Goal: Information Seeking & Learning: Understand process/instructions

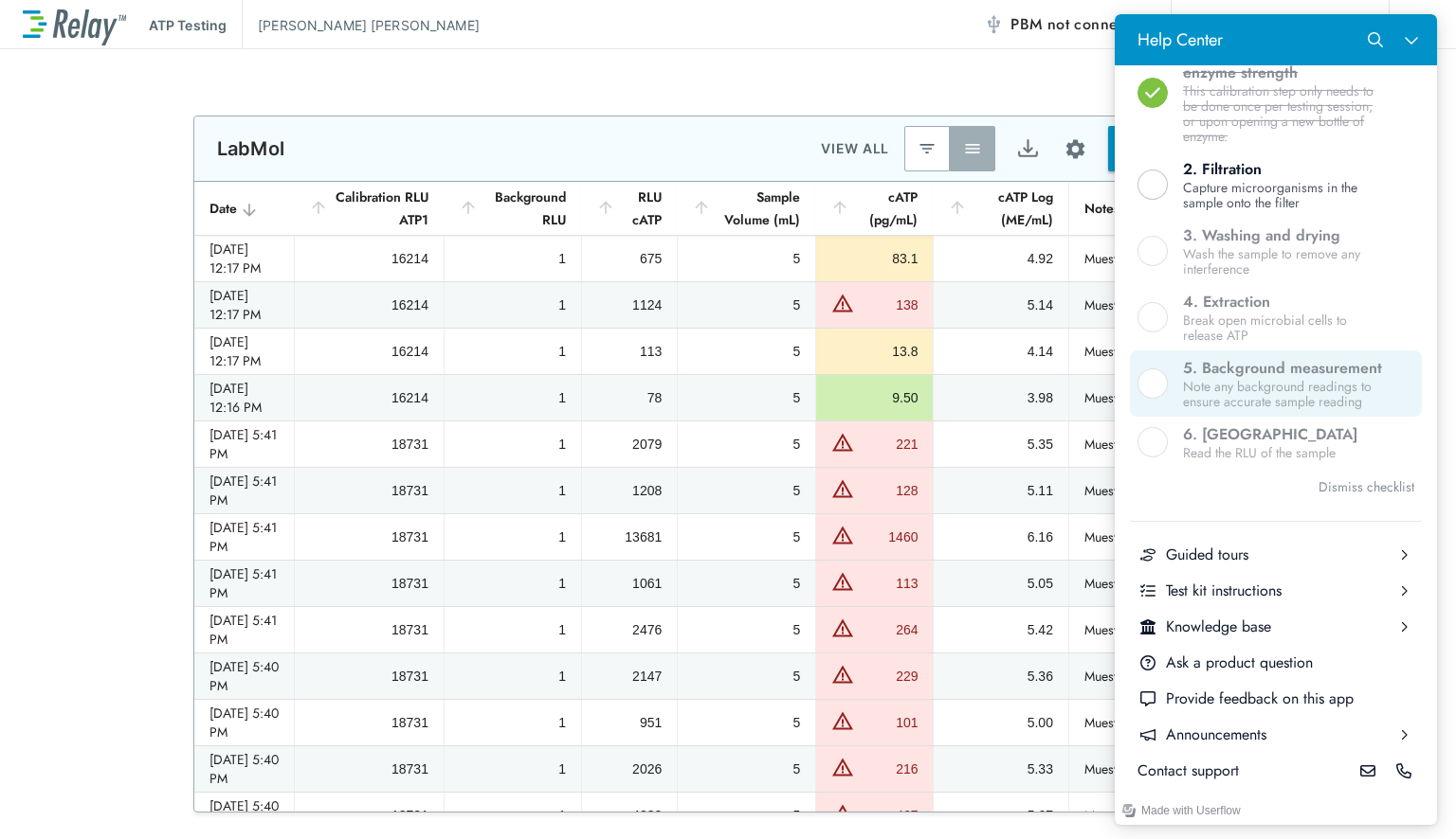
scroll to position [624, 0]
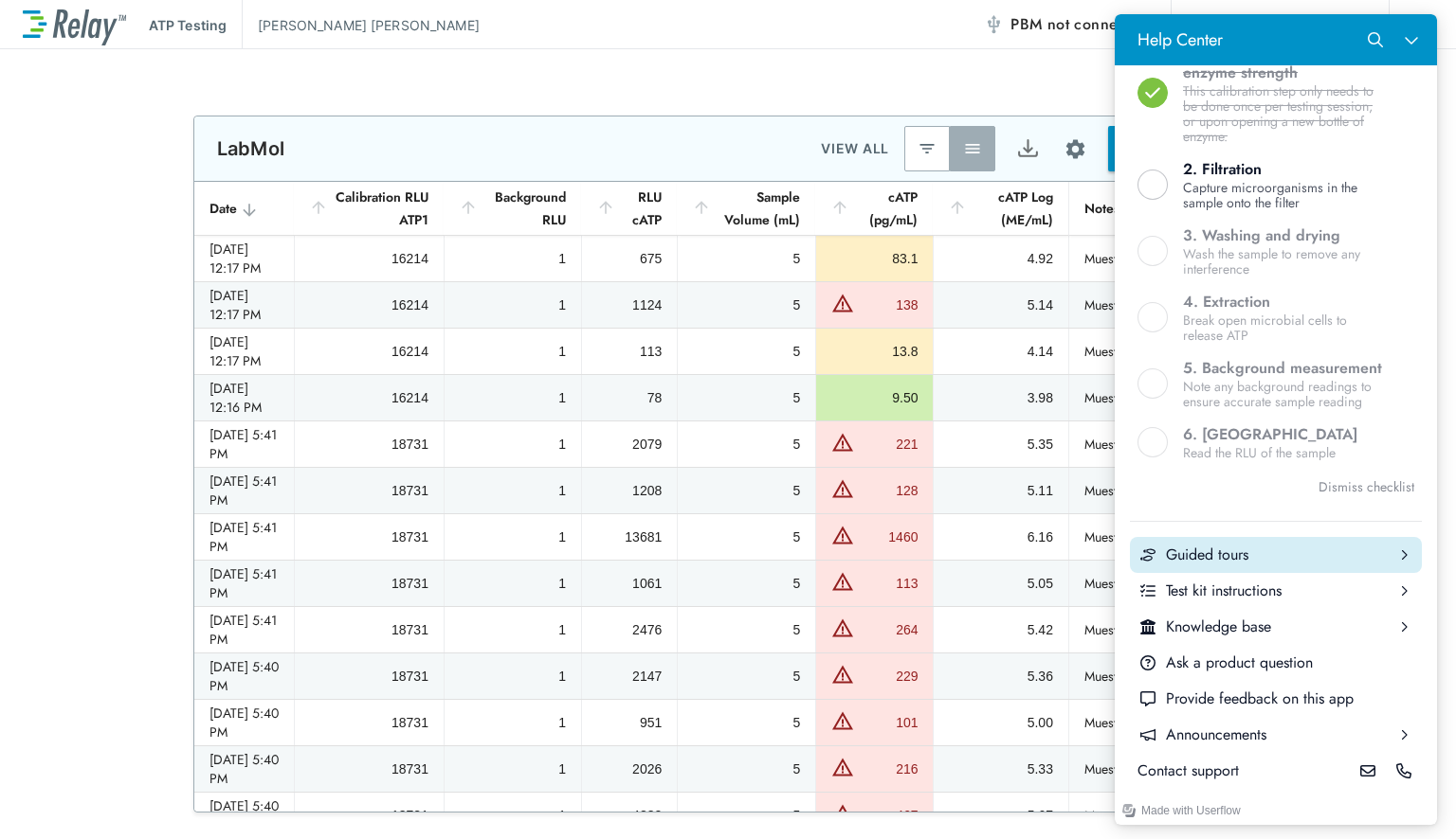
click at [1306, 549] on div "Guided tours" at bounding box center [1276, 554] width 220 height 20
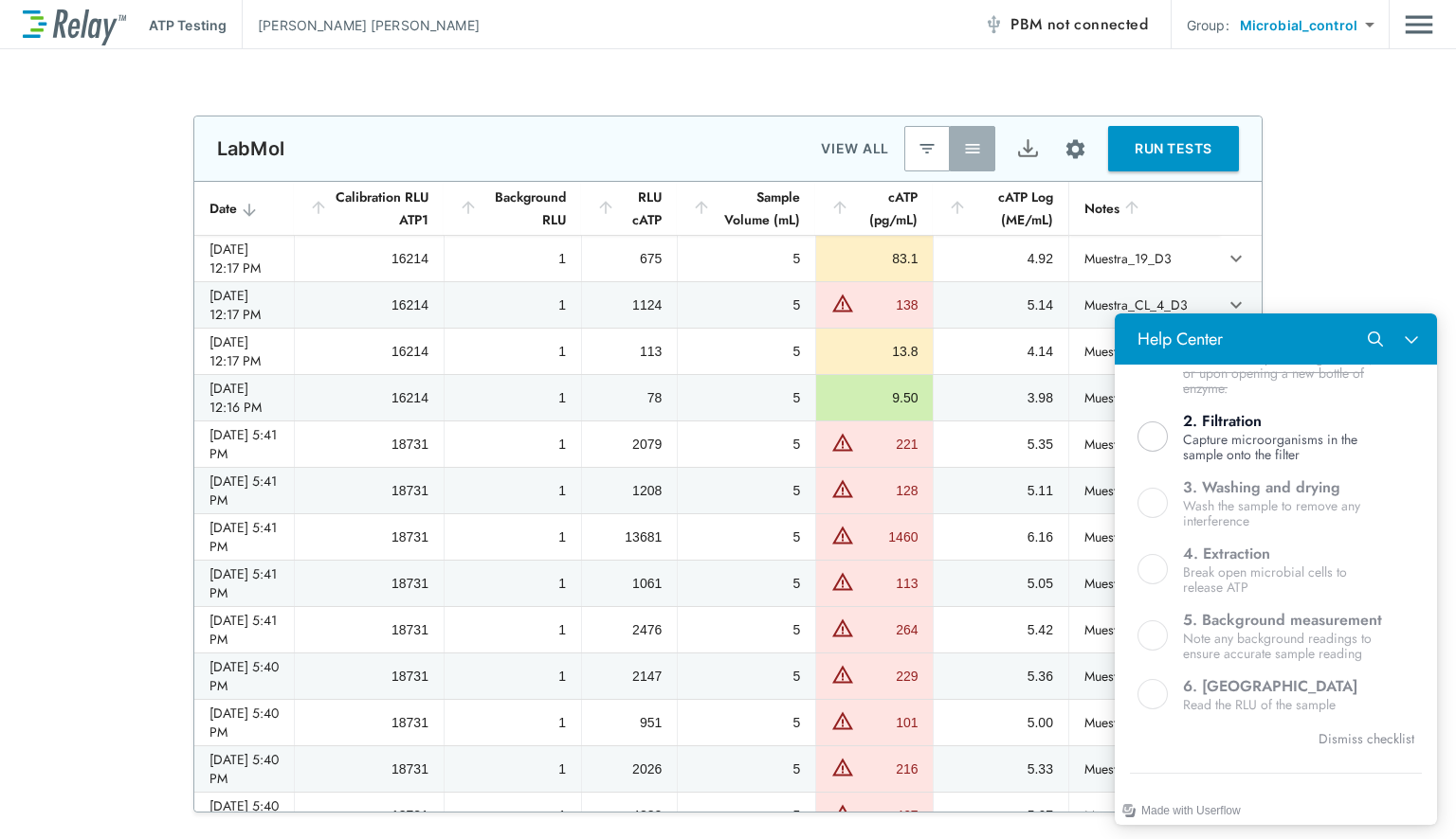
scroll to position [0, 0]
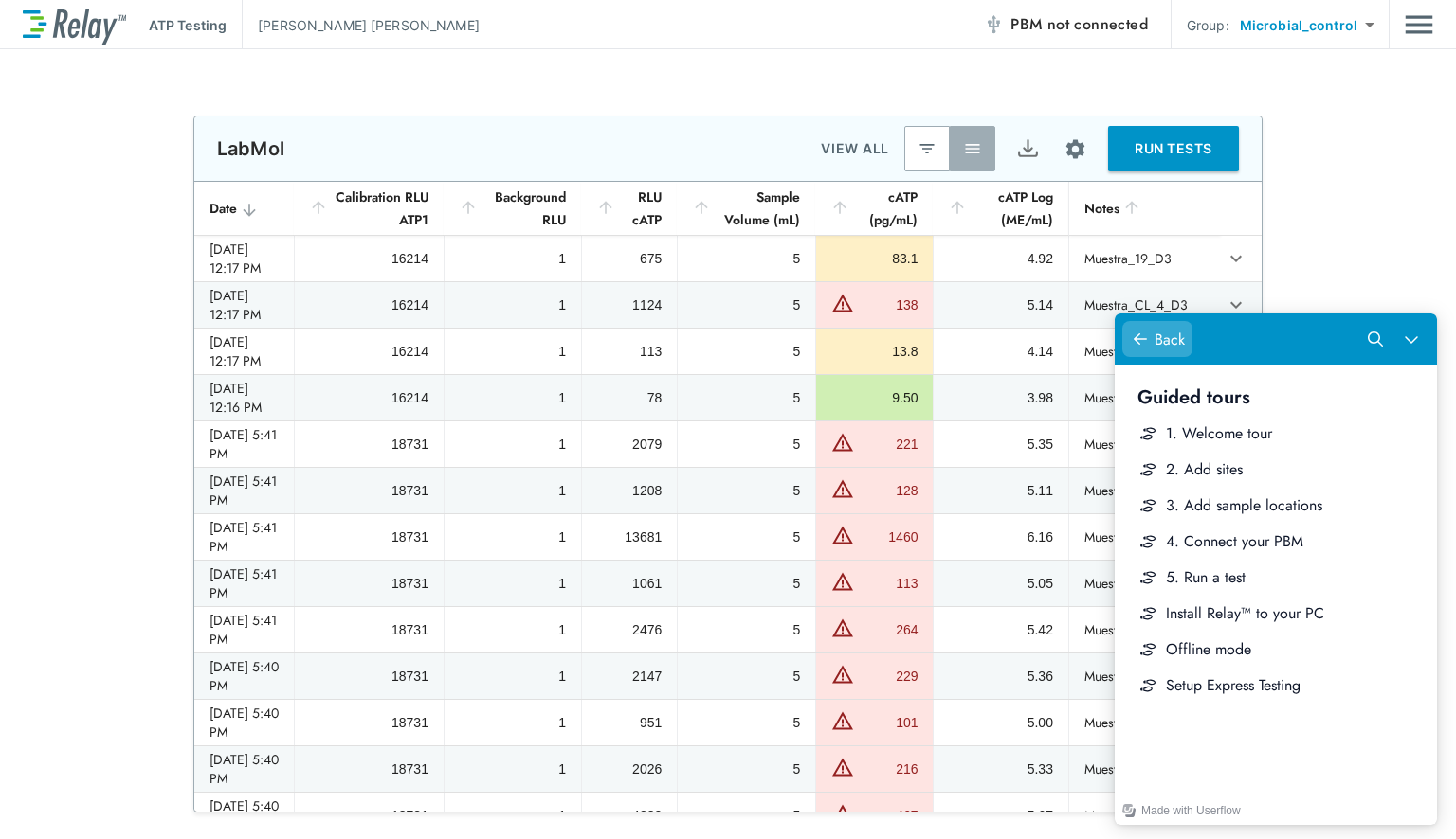
click at [1142, 337] on icon "Help Center" at bounding box center [1141, 339] width 16 height 16
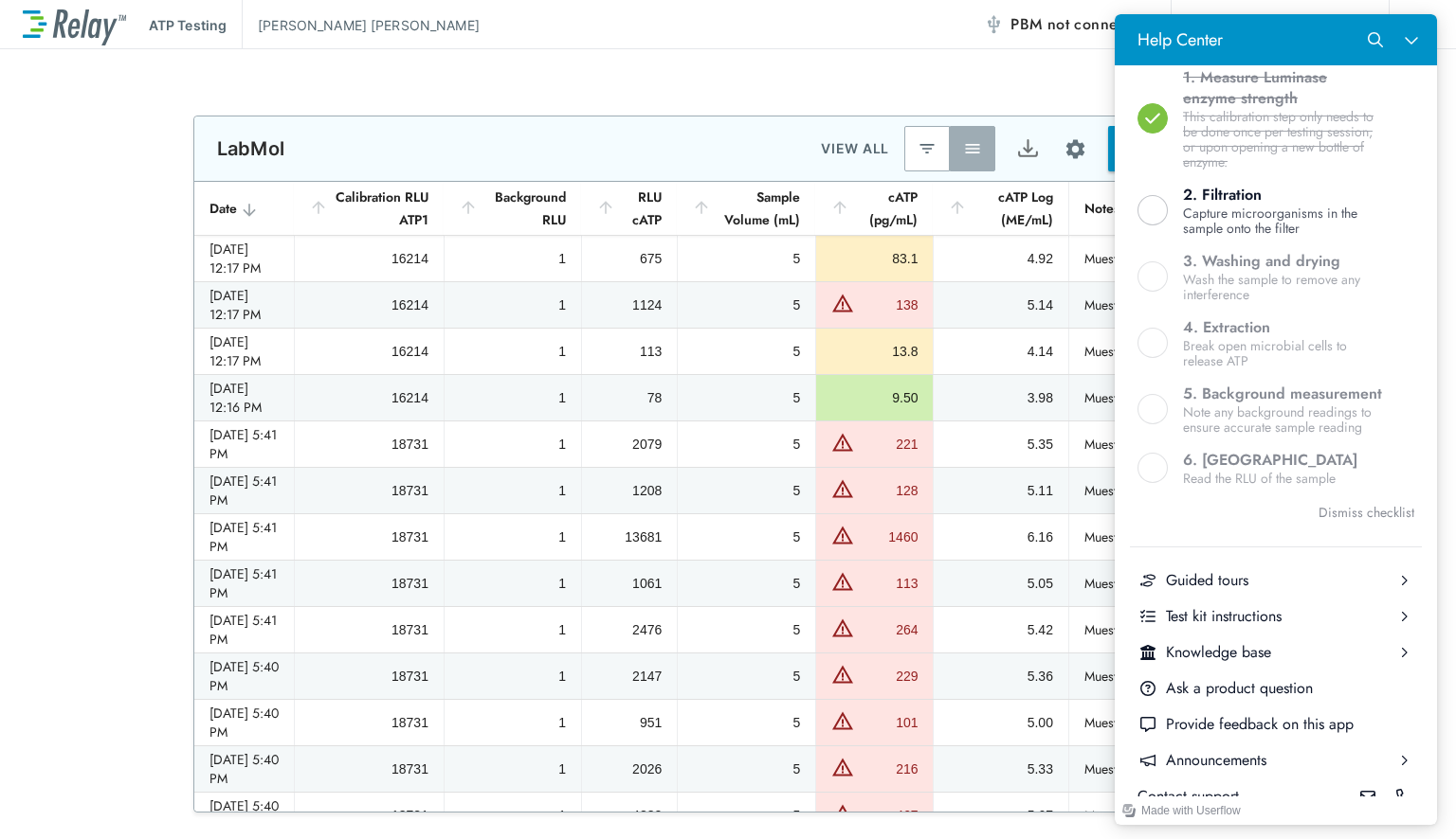
scroll to position [569, 0]
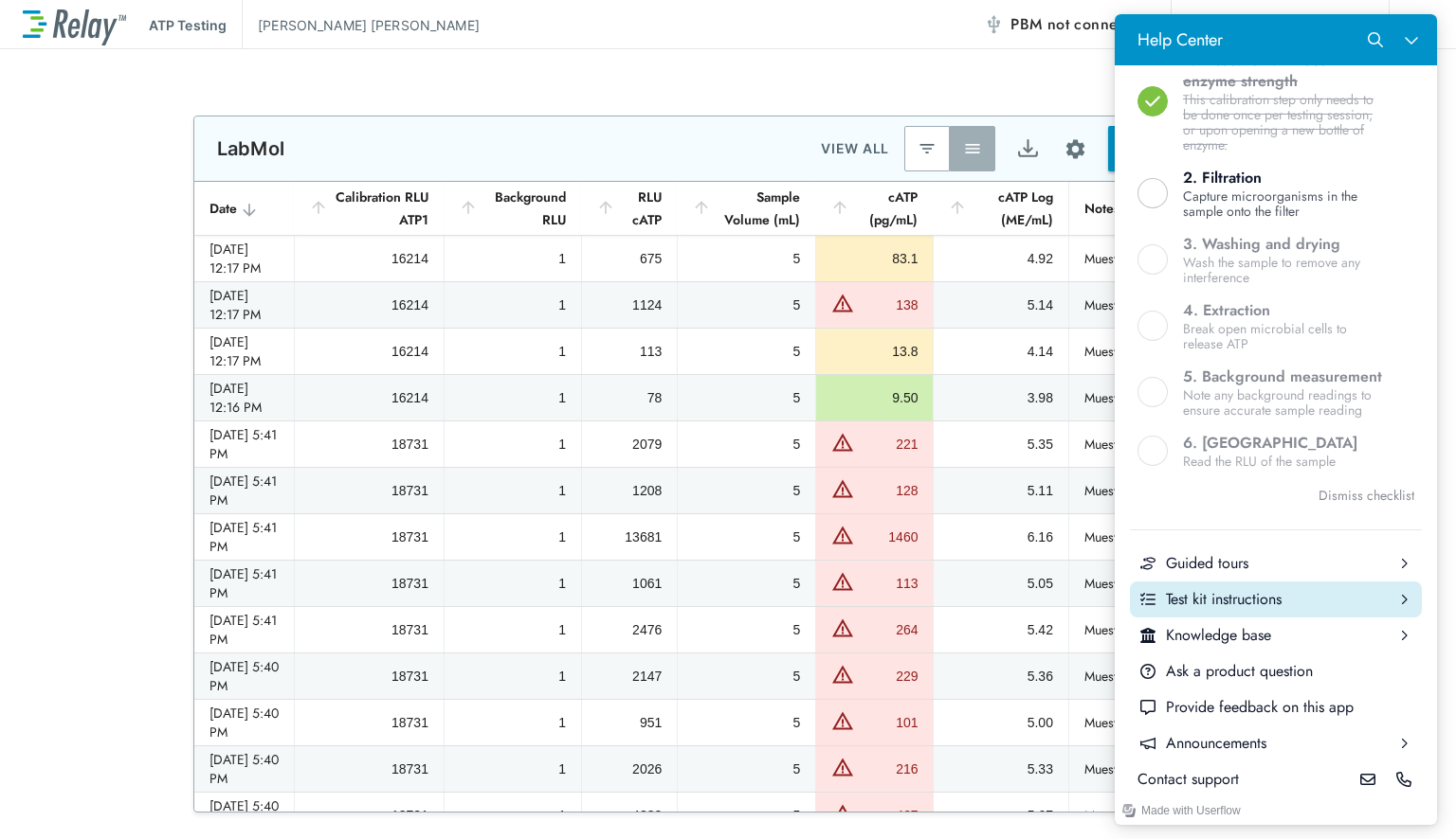
click at [1324, 617] on button "Test kit instructions" at bounding box center [1276, 599] width 292 height 36
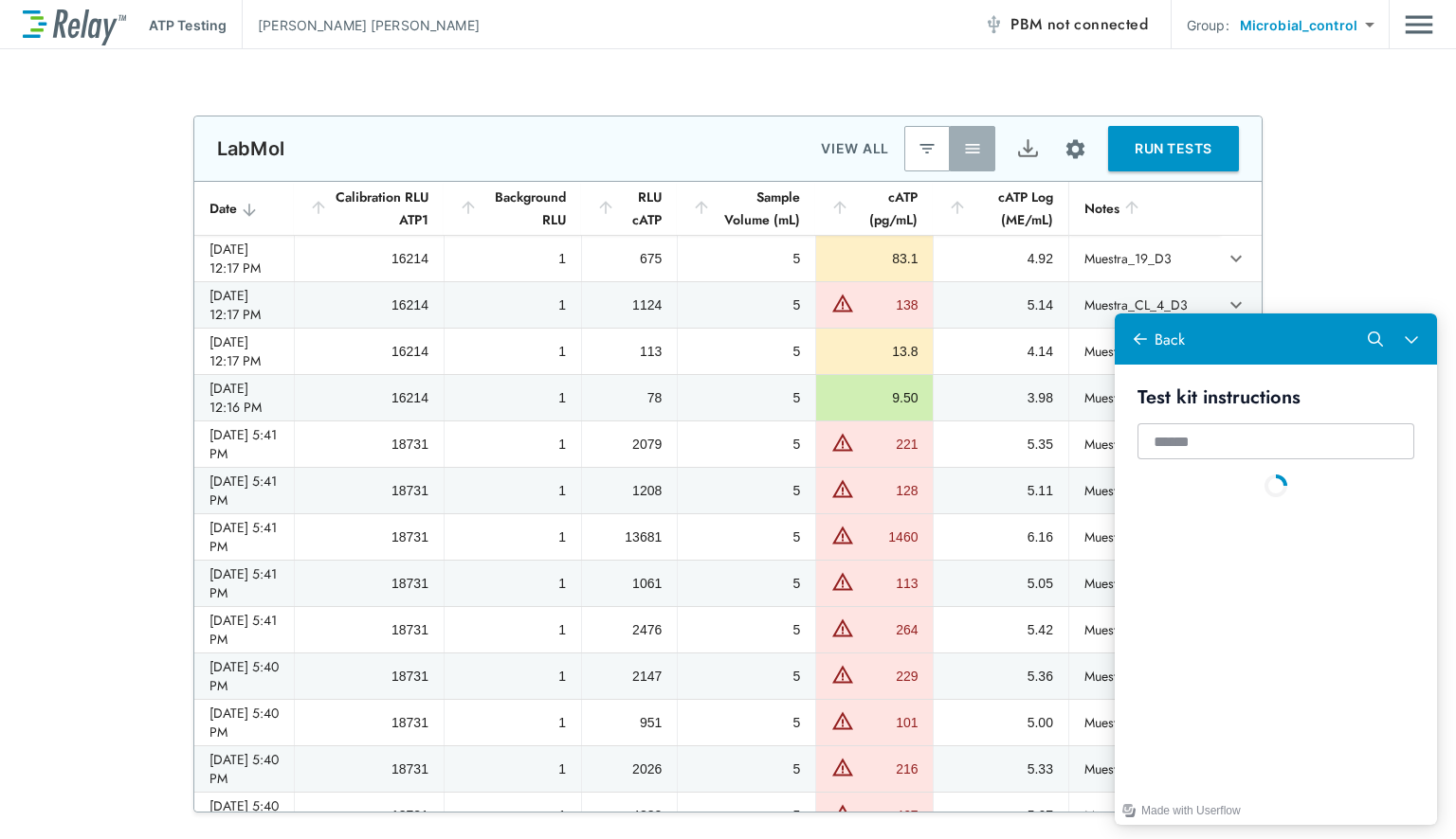
scroll to position [0, 0]
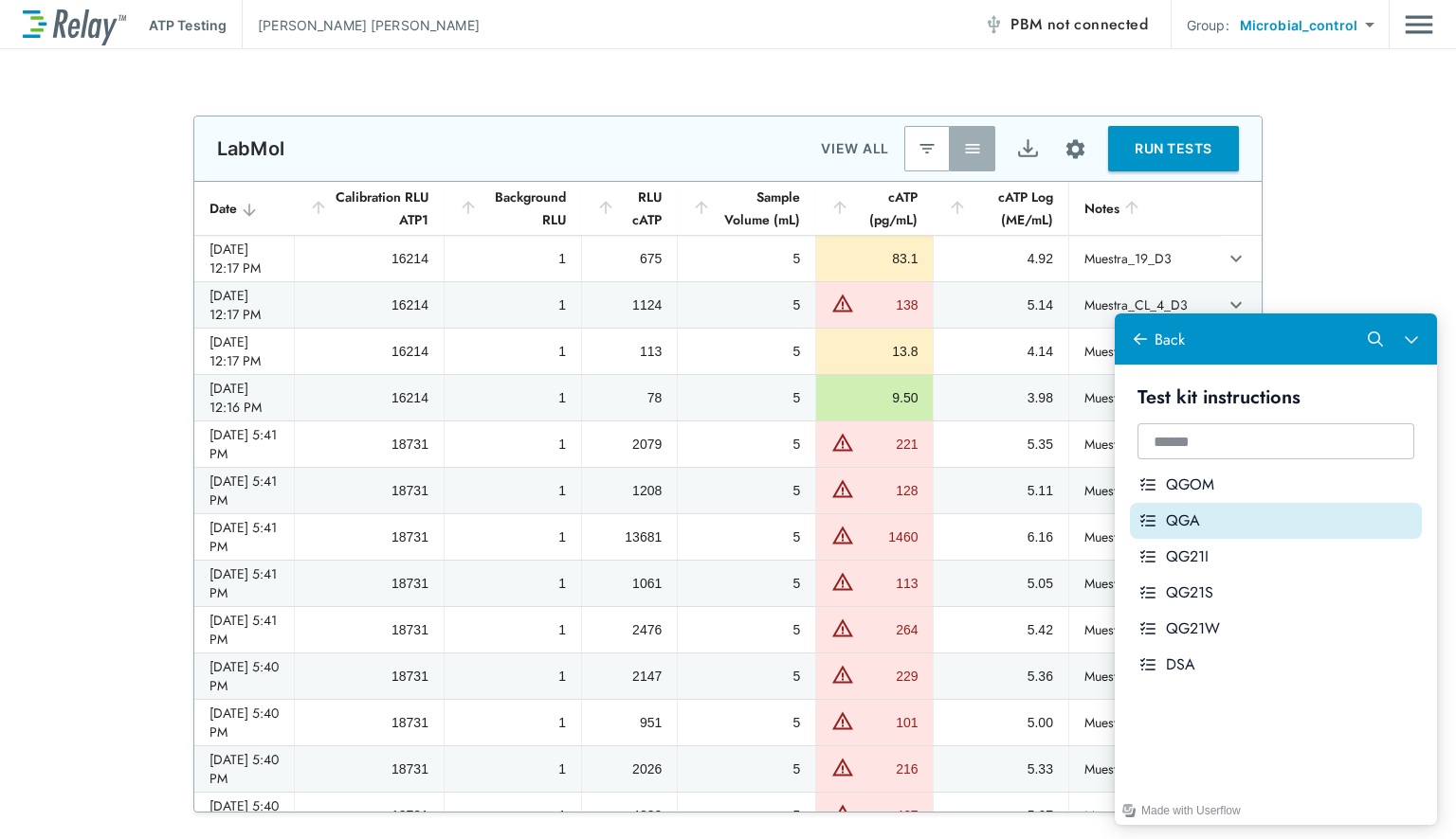
click at [1349, 507] on button "QGA" at bounding box center [1276, 520] width 292 height 36
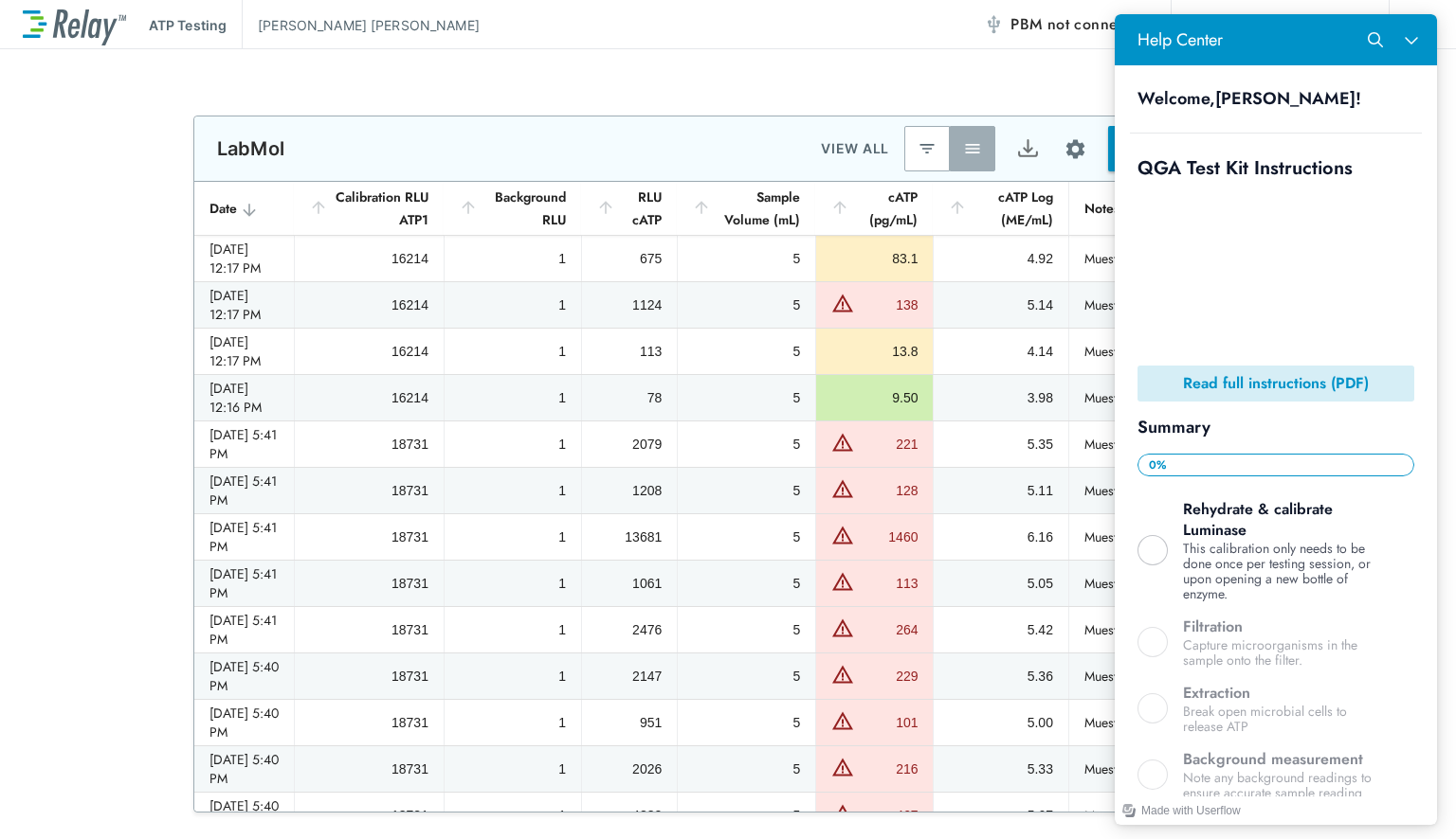
click at [1238, 372] on b "Read full instructions (PDF)" at bounding box center [1275, 383] width 186 height 21
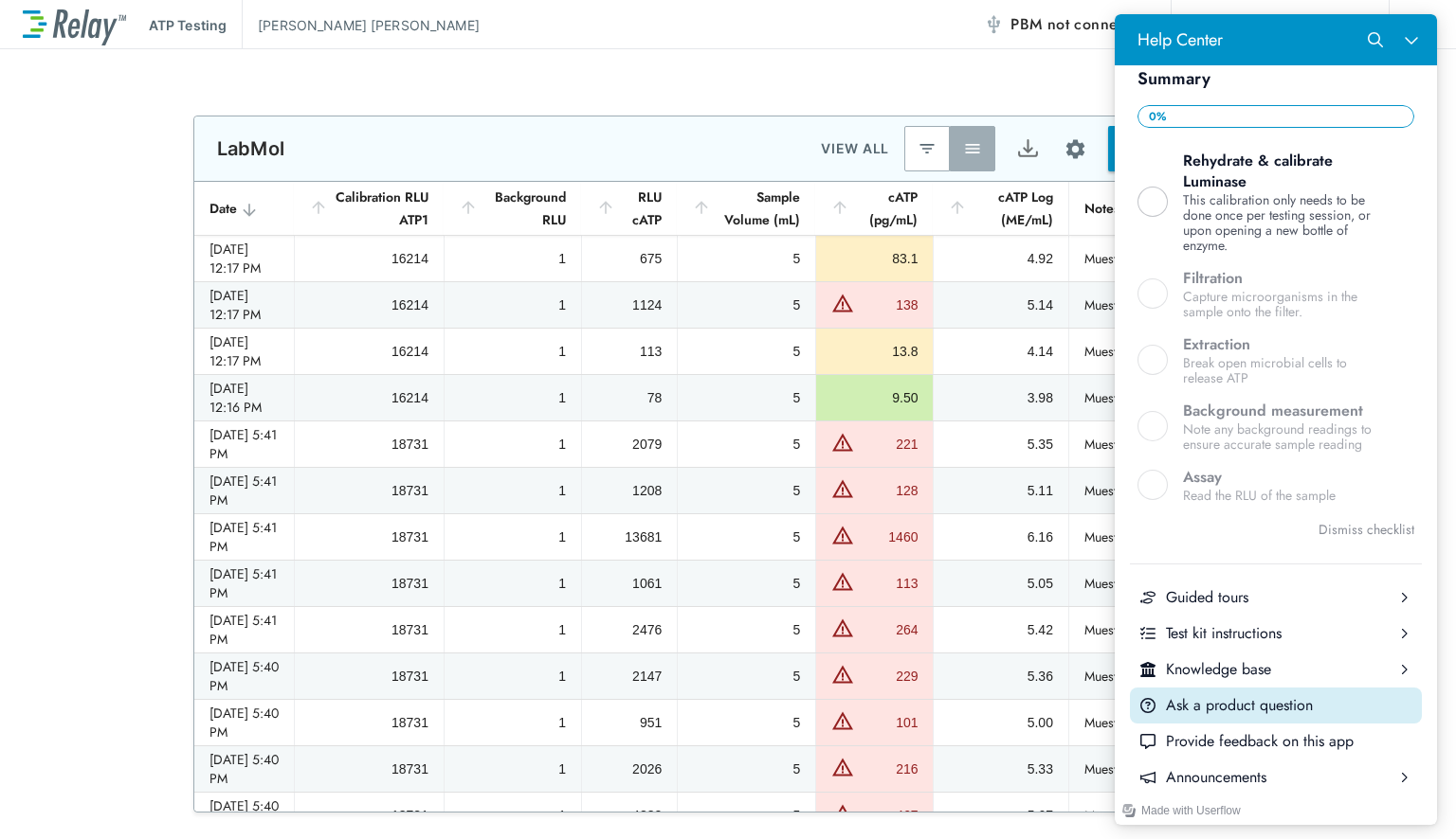
scroll to position [397, 0]
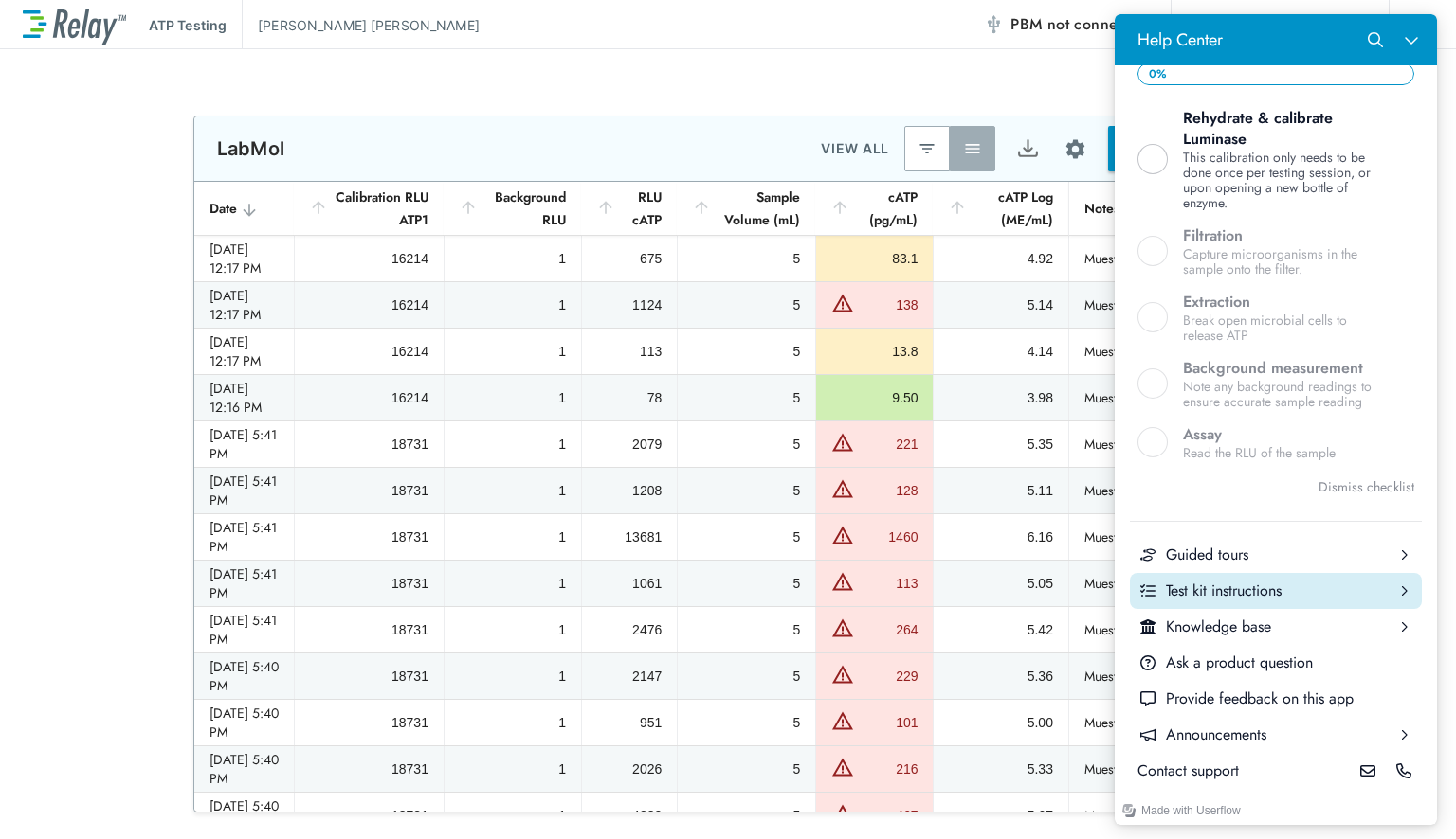
click at [1240, 588] on div "Test kit instructions" at bounding box center [1276, 590] width 220 height 20
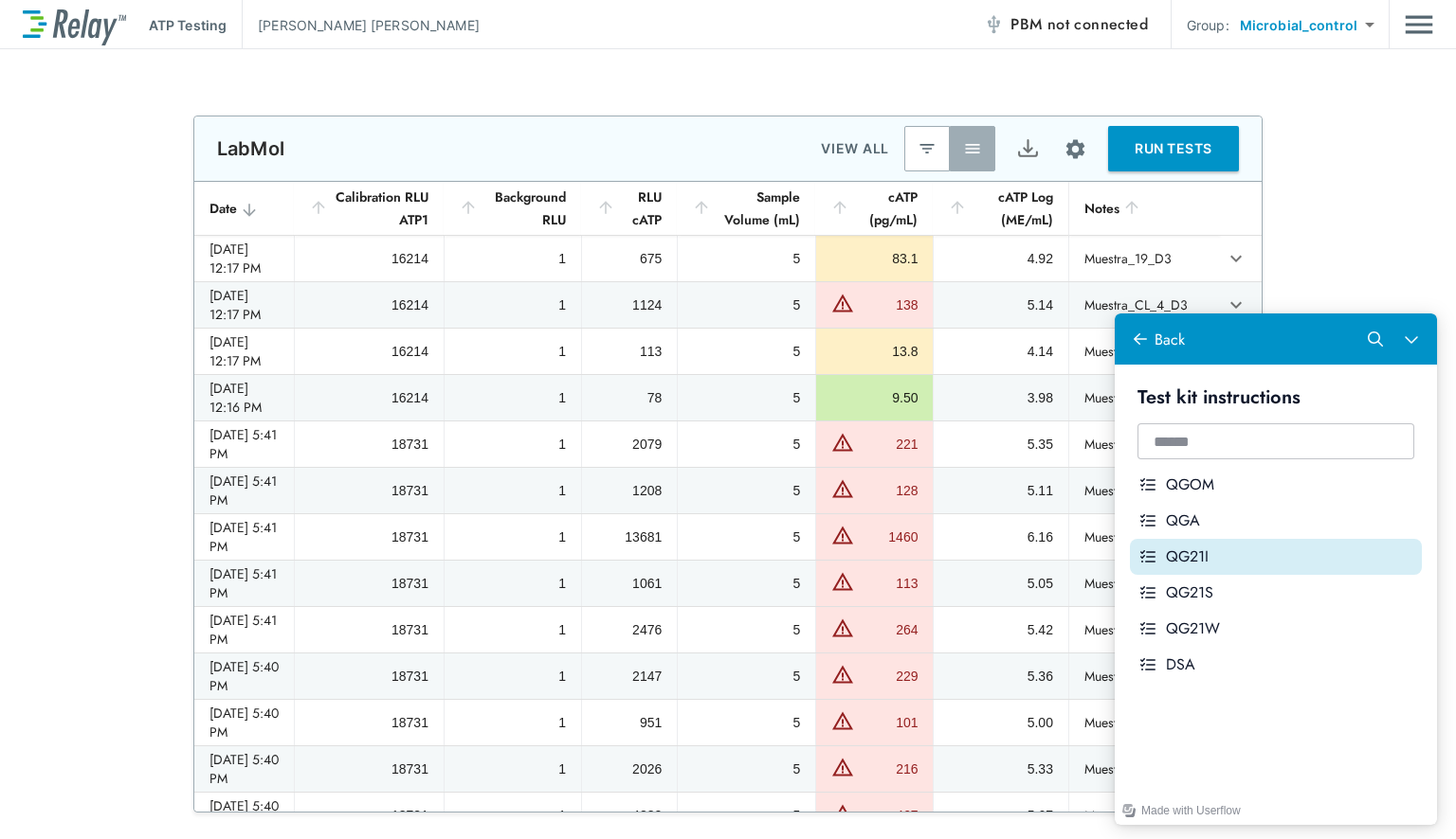
click at [1247, 546] on div "QG21I" at bounding box center [1290, 556] width 248 height 20
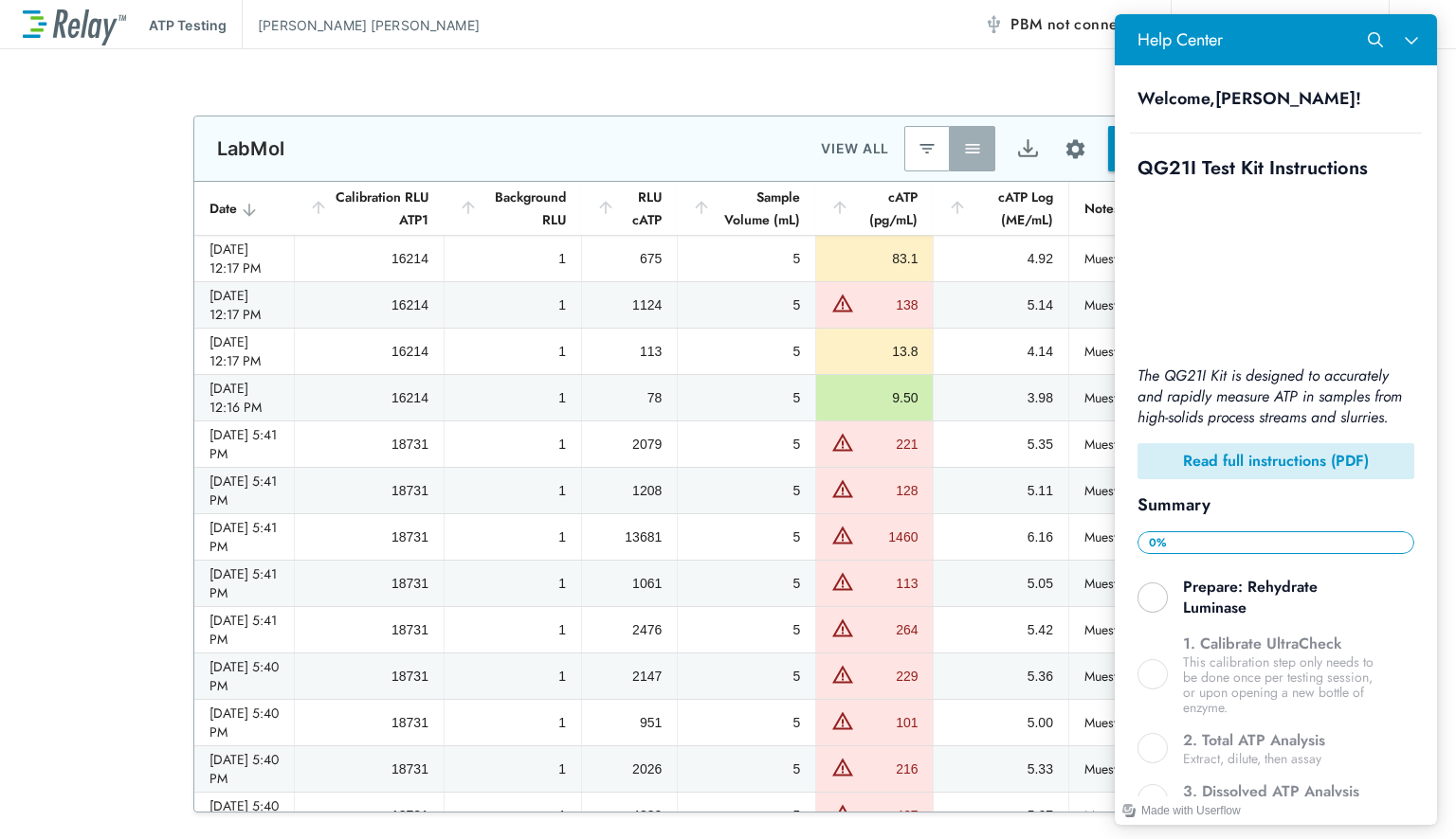
click at [1241, 472] on b "Read full instructions (PDF)" at bounding box center [1275, 461] width 186 height 21
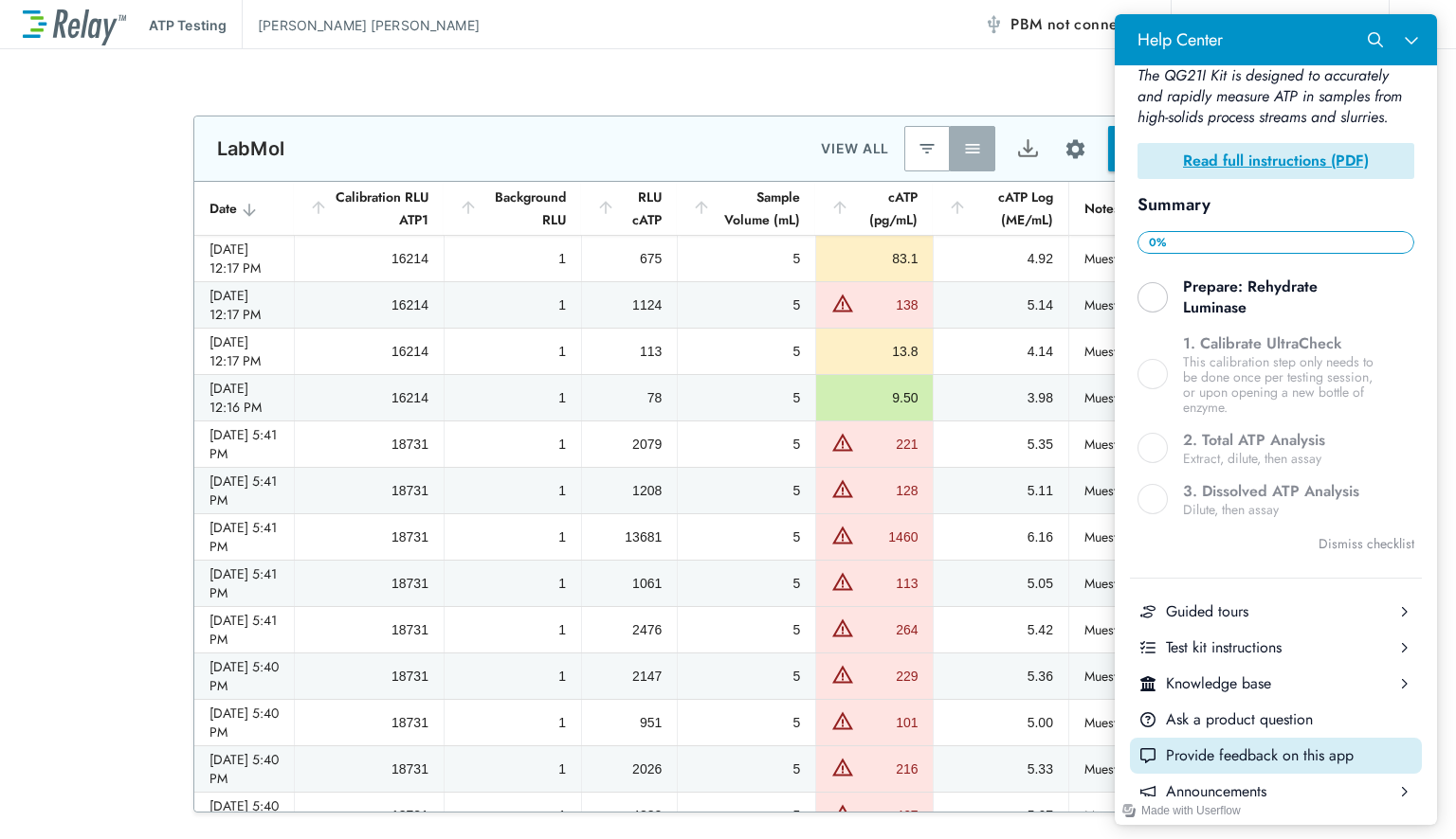
scroll to position [368, 0]
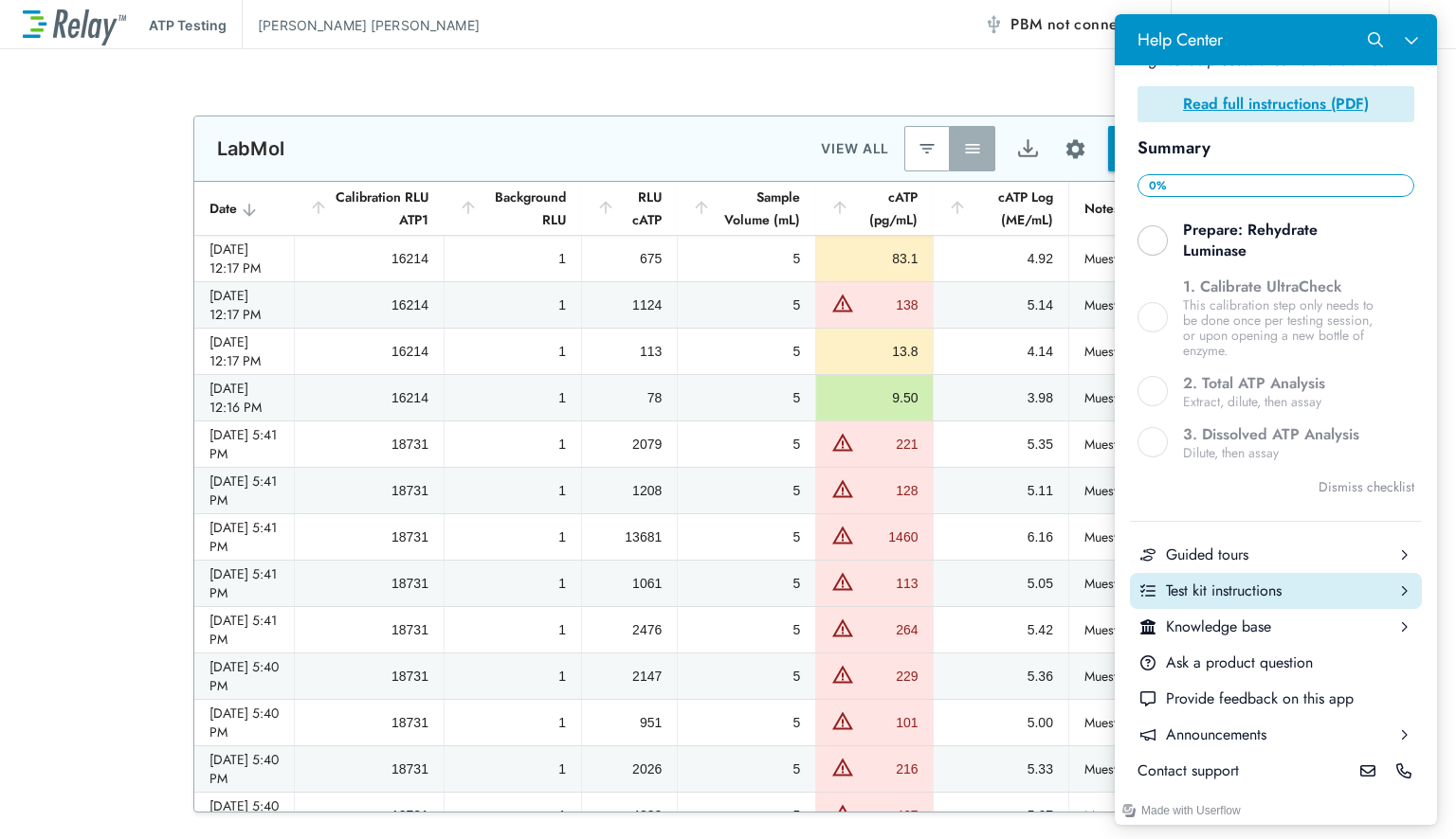
click at [1237, 593] on div "Test kit instructions" at bounding box center [1276, 590] width 220 height 20
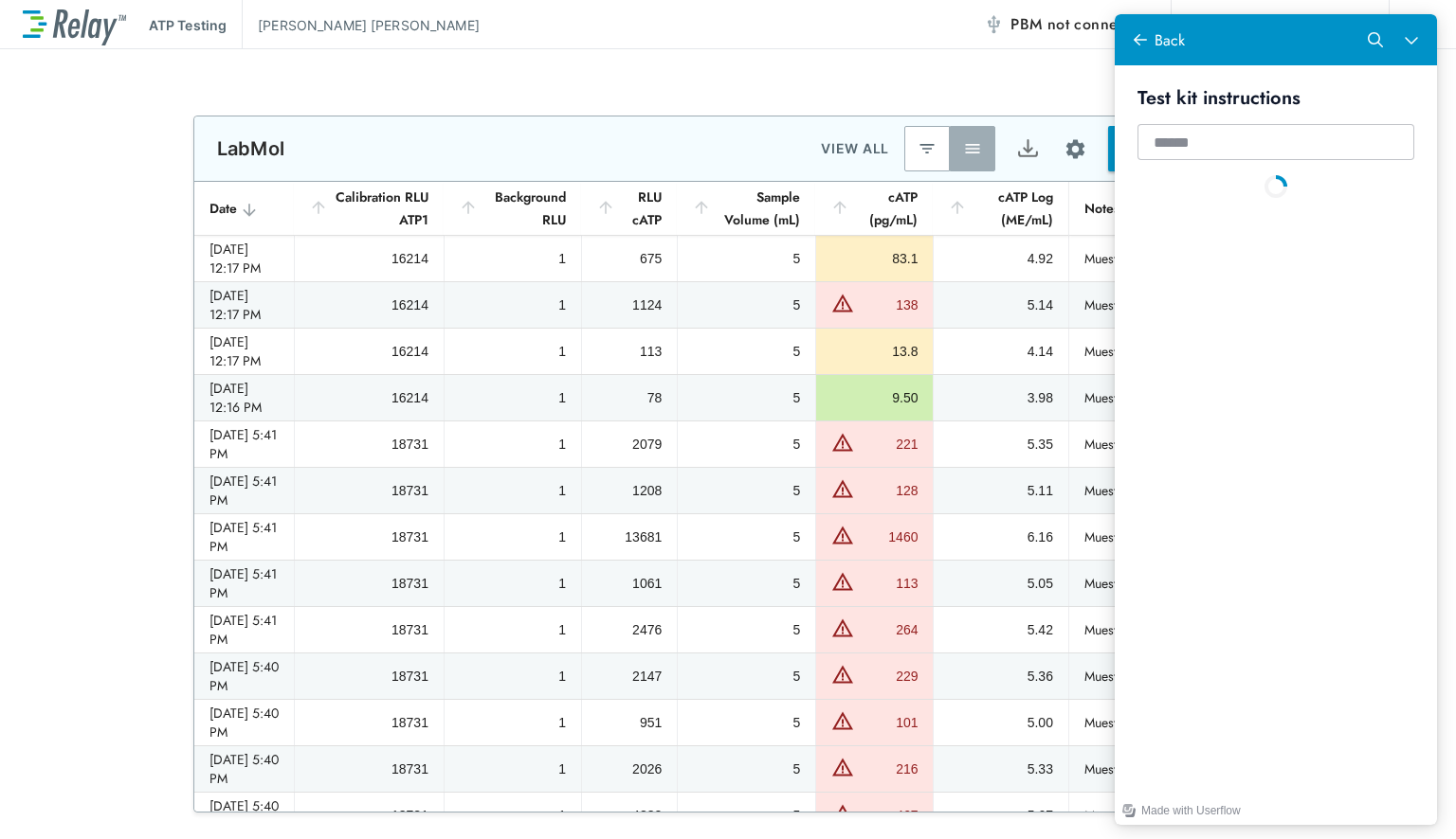
scroll to position [0, 0]
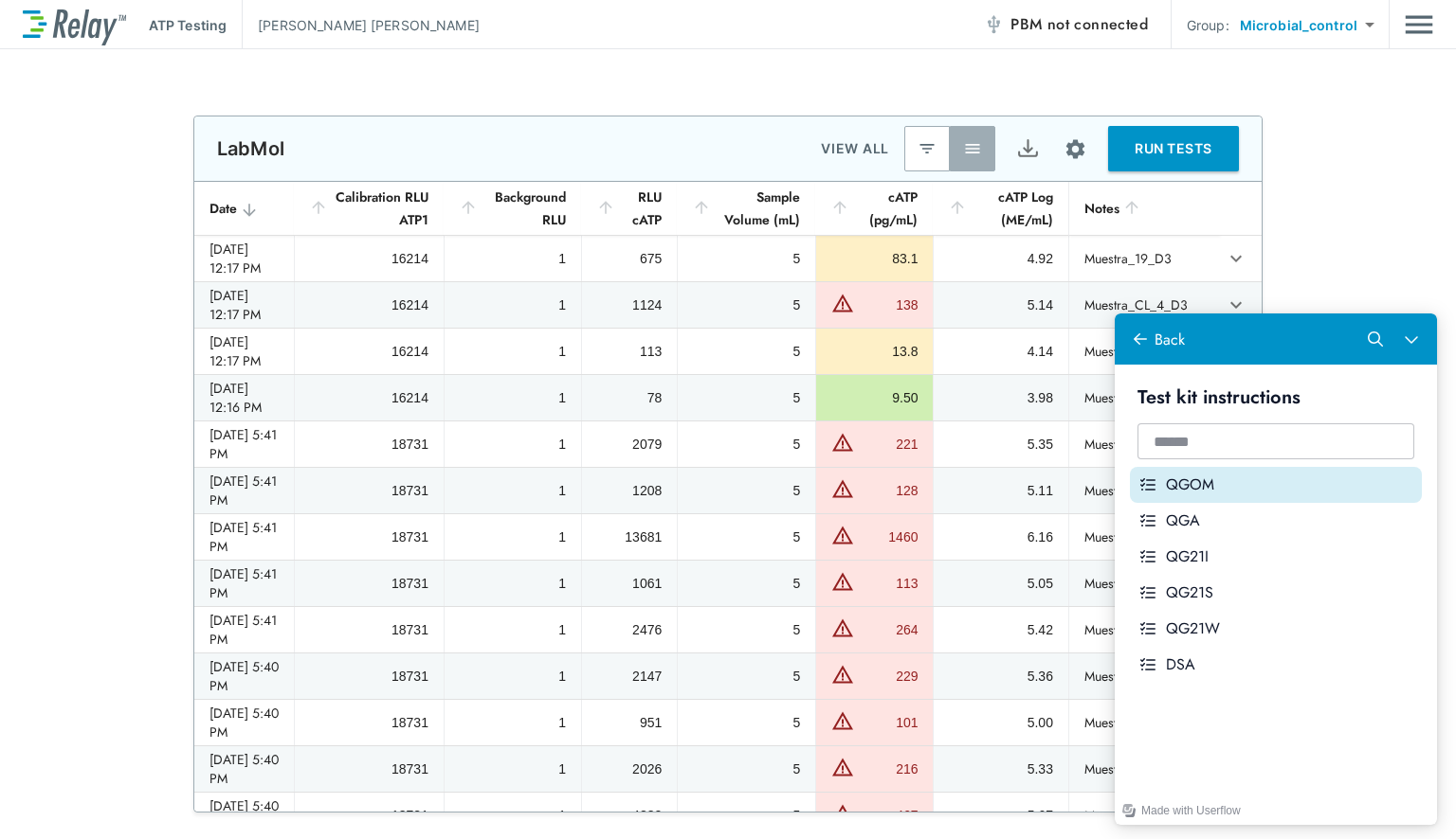
click at [1245, 489] on div "QGOM" at bounding box center [1290, 484] width 248 height 20
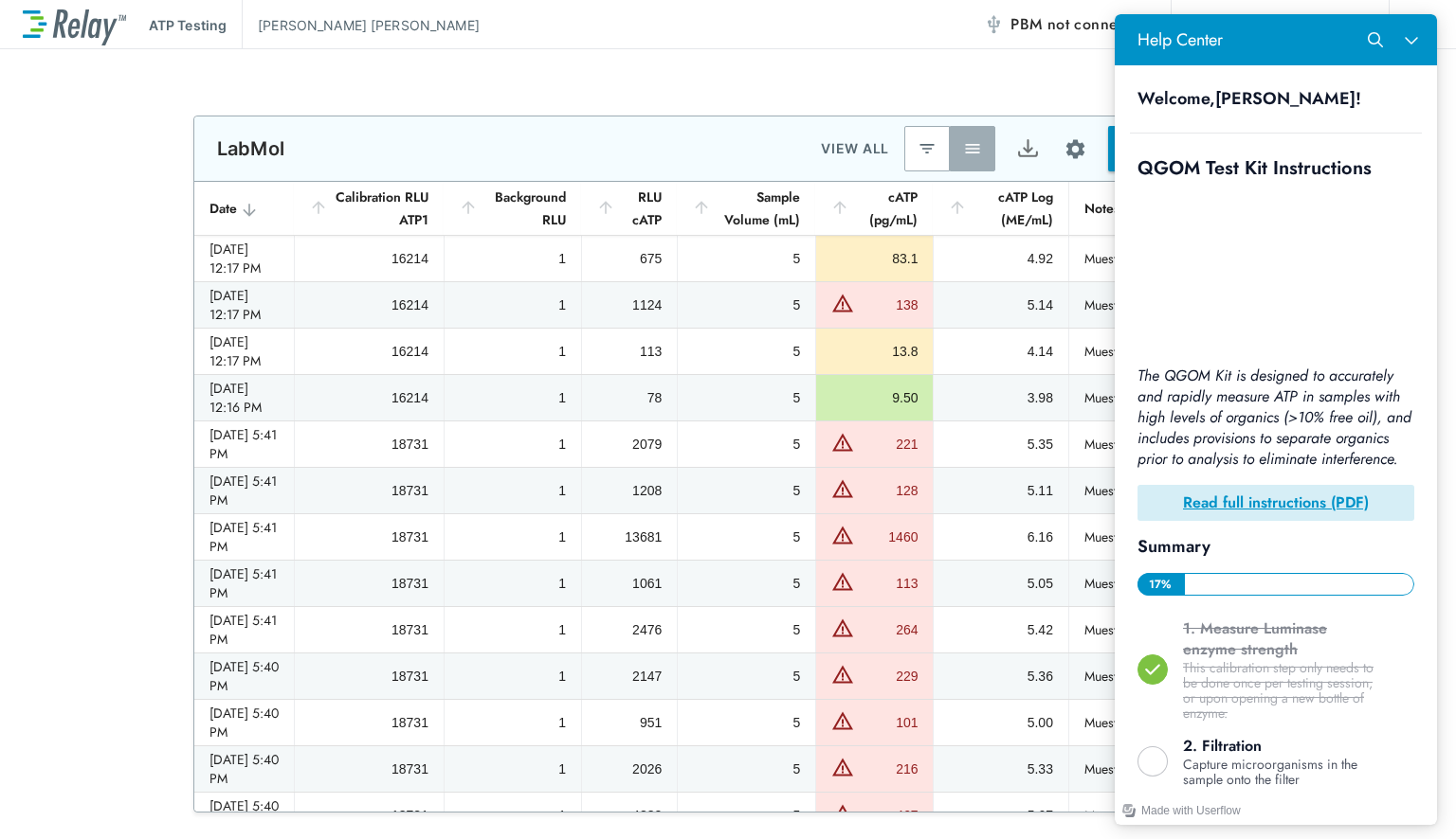
click at [1254, 501] on div "Read full instructions (PDF)" at bounding box center [1275, 503] width 277 height 36
click at [1250, 508] on b "Read full instructions (PDF)" at bounding box center [1275, 503] width 186 height 21
click at [1419, 51] on button "Close Help Center" at bounding box center [1411, 39] width 36 height 36
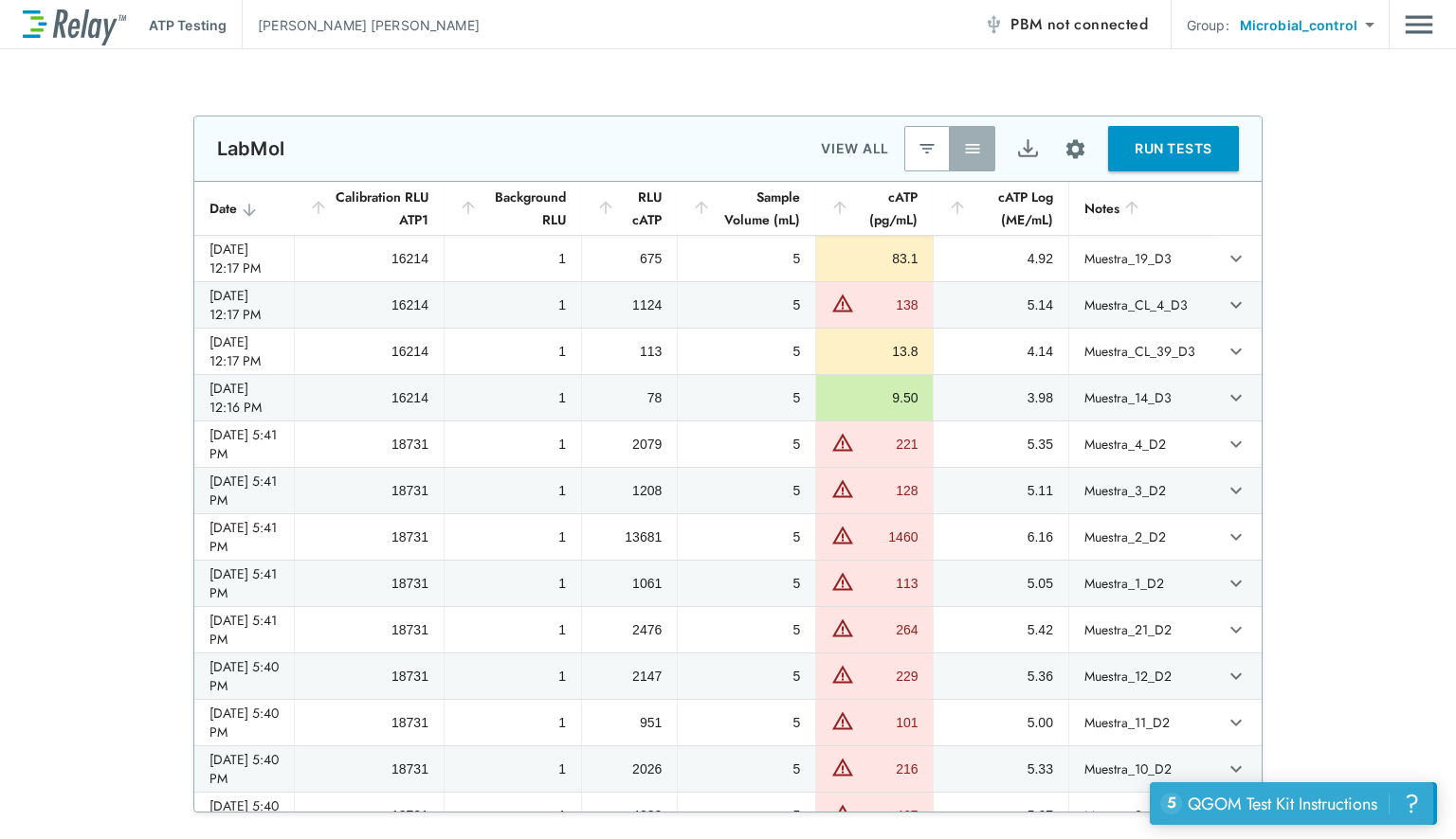
click at [1223, 819] on button "5 uncompleted tasks QGOM Test Kit Instructions ?" at bounding box center [1291, 804] width 283 height 43
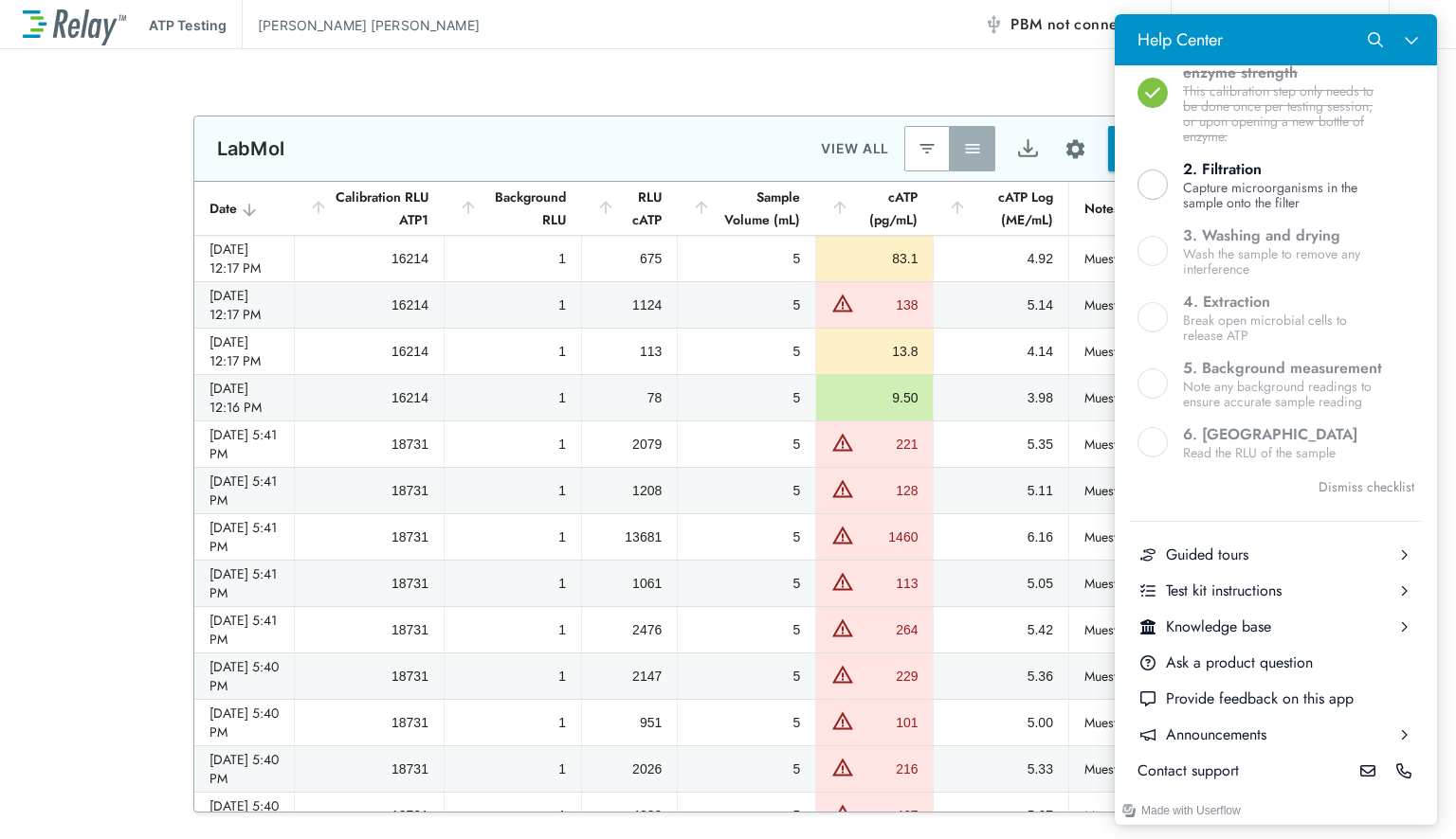
scroll to position [625, 0]
click at [1240, 587] on div "Test kit instructions" at bounding box center [1276, 590] width 220 height 20
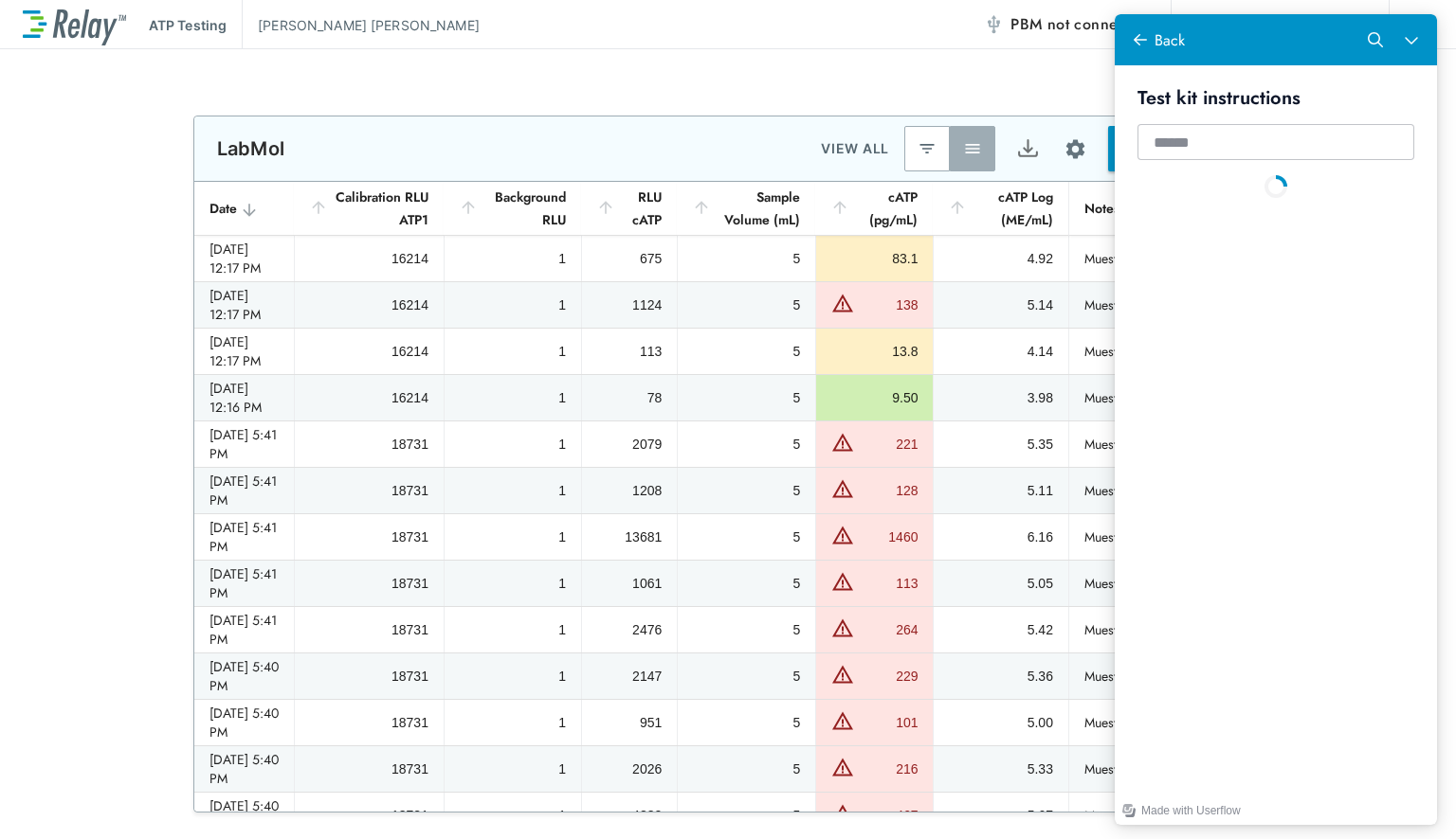
scroll to position [0, 0]
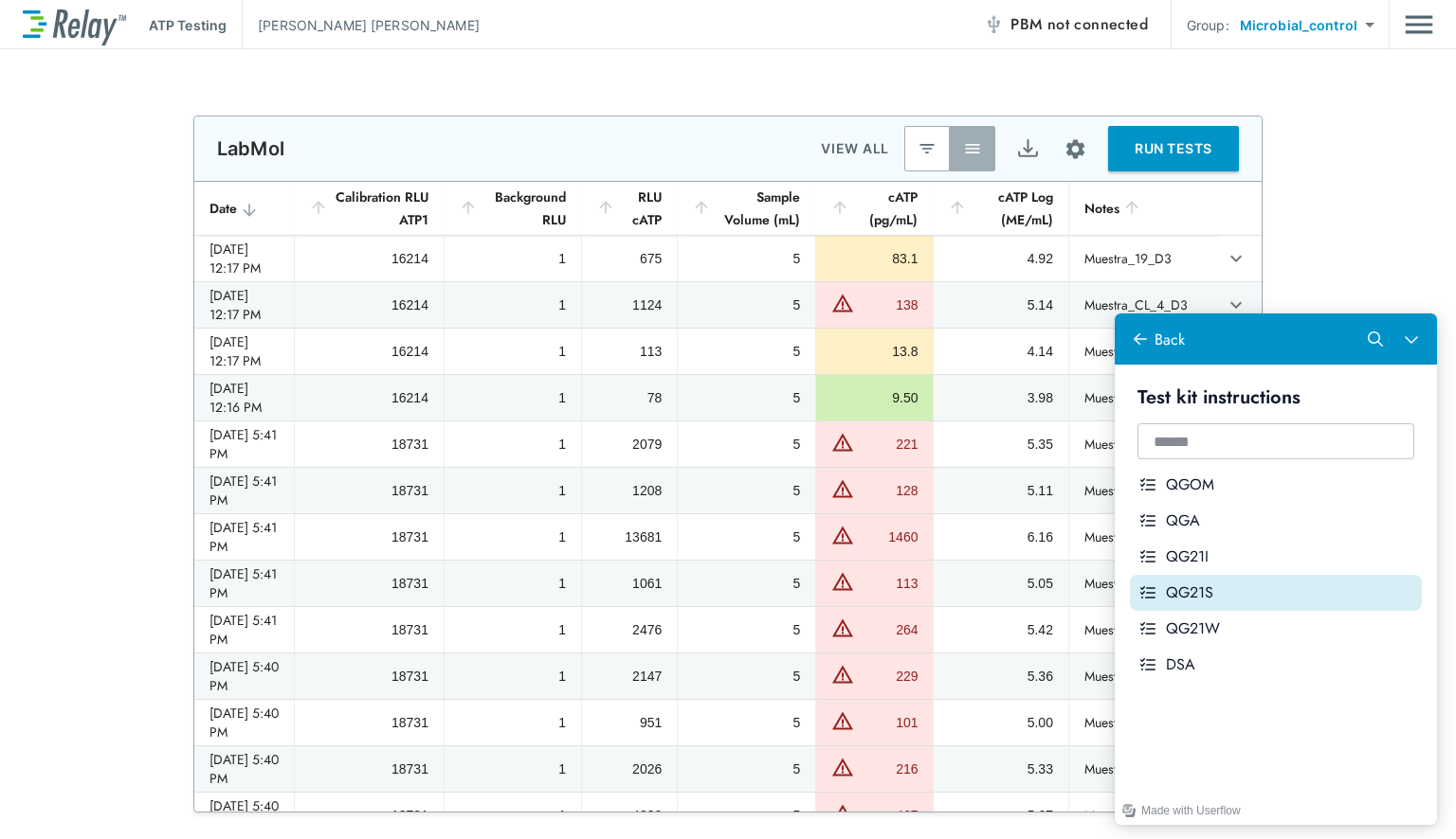
click at [1171, 599] on div "QG21S" at bounding box center [1290, 592] width 248 height 20
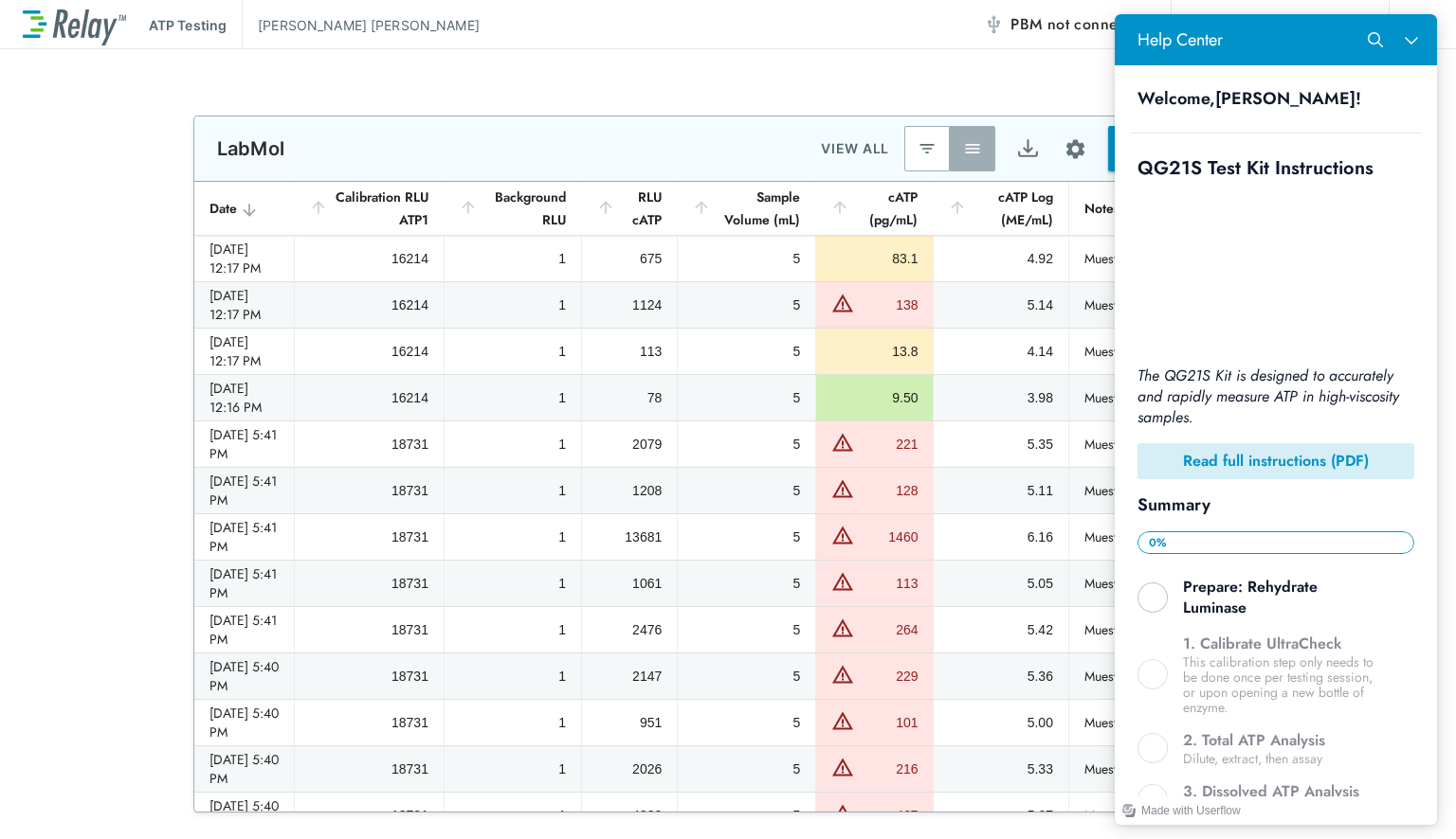
click at [1225, 455] on b "Read full instructions (PDF)" at bounding box center [1275, 461] width 186 height 21
click at [1402, 49] on button "Close Help Center" at bounding box center [1411, 39] width 36 height 36
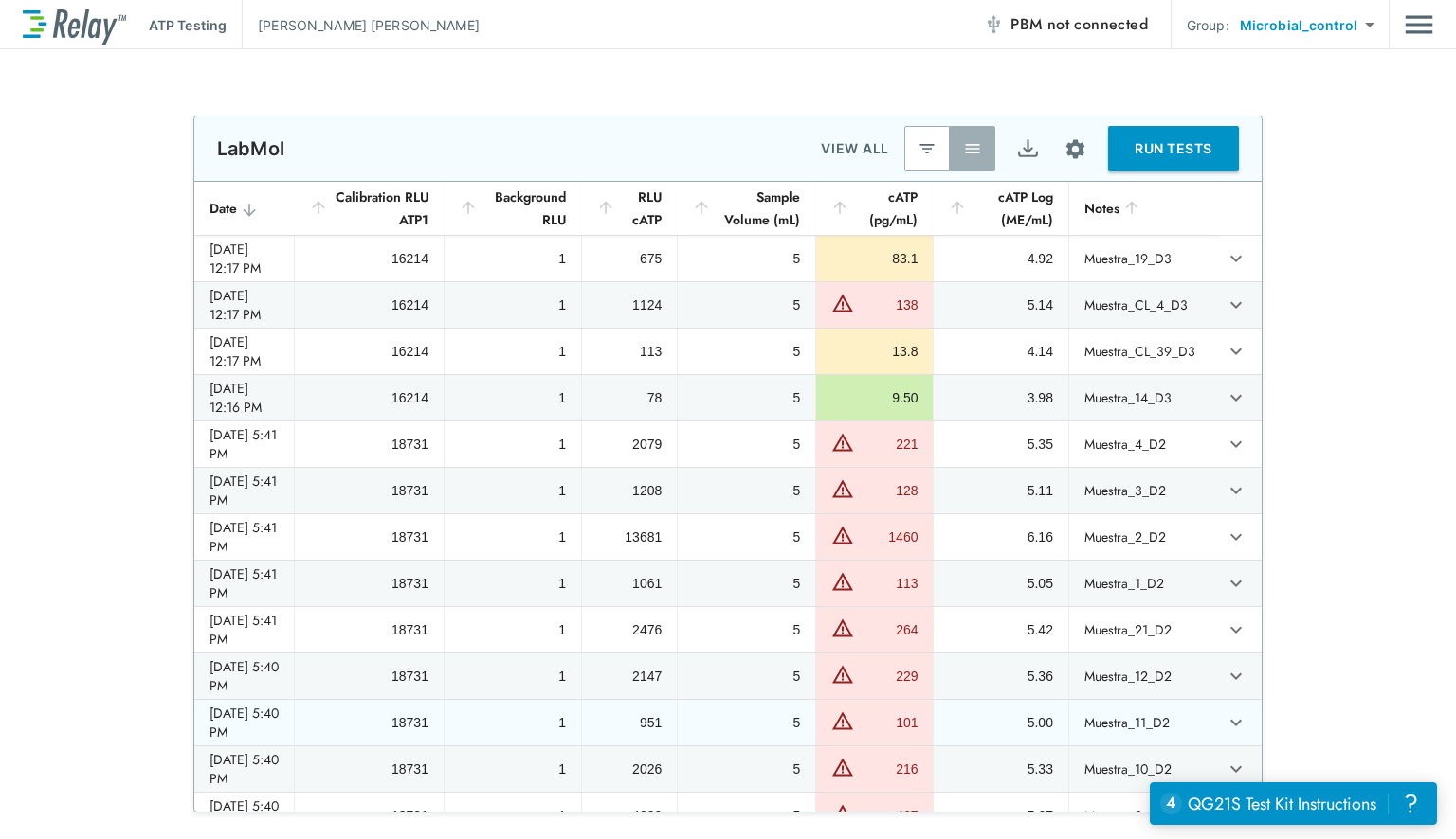
click at [1234, 803] on div "QG21S Test Kit Instructions" at bounding box center [1282, 804] width 189 height 24
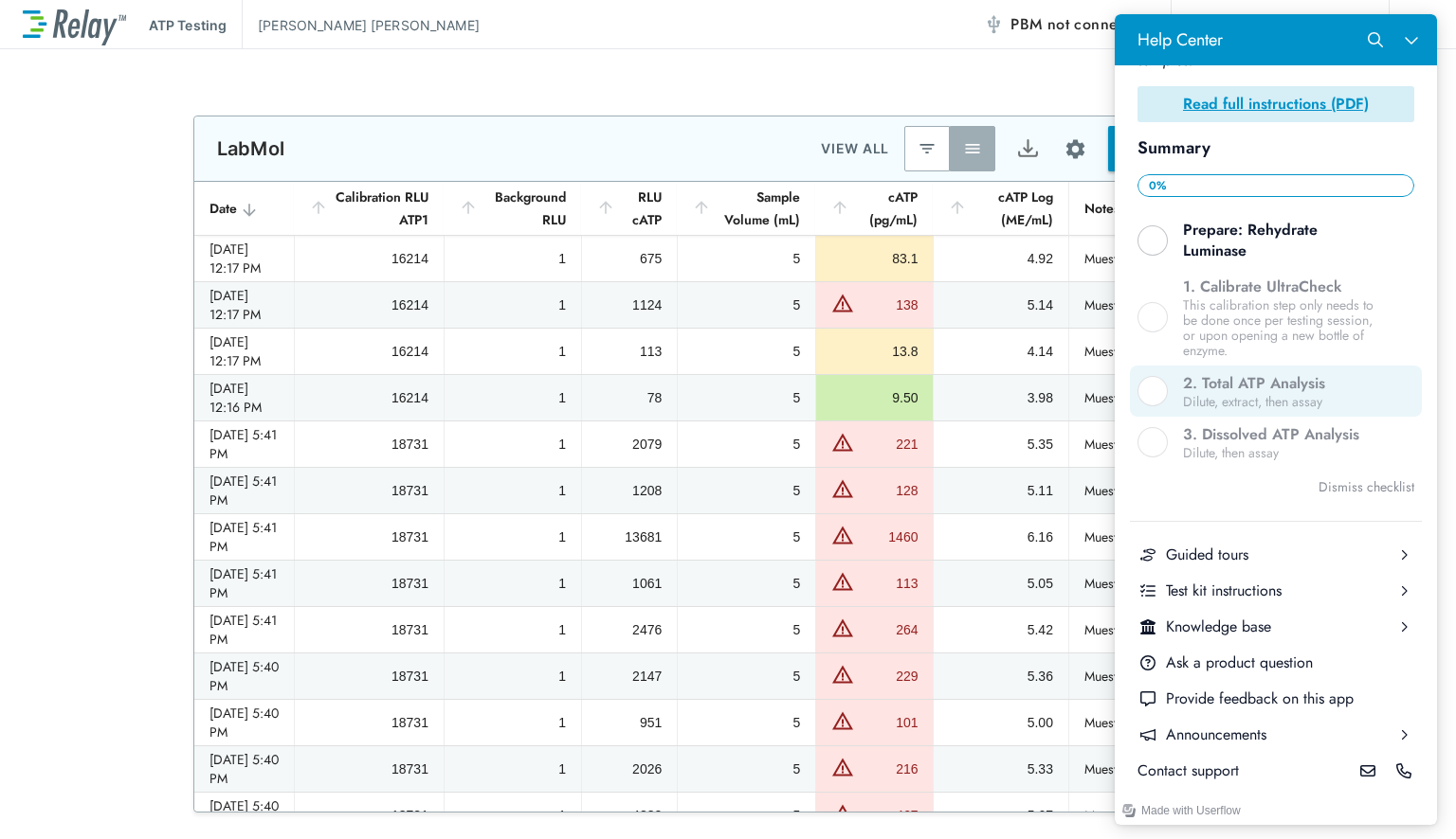
scroll to position [349, 0]
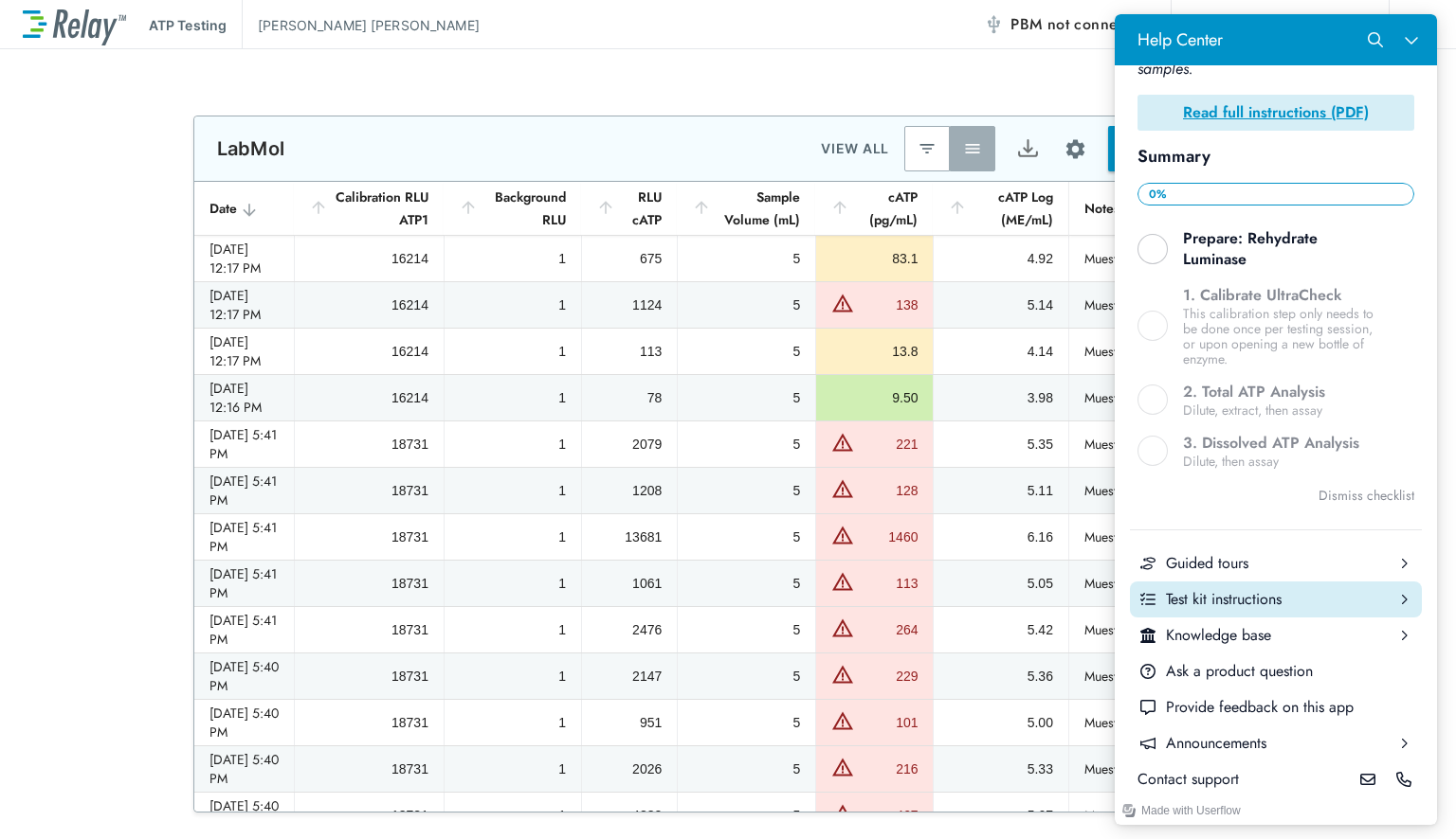
click at [1214, 589] on div "Test kit instructions" at bounding box center [1276, 599] width 220 height 20
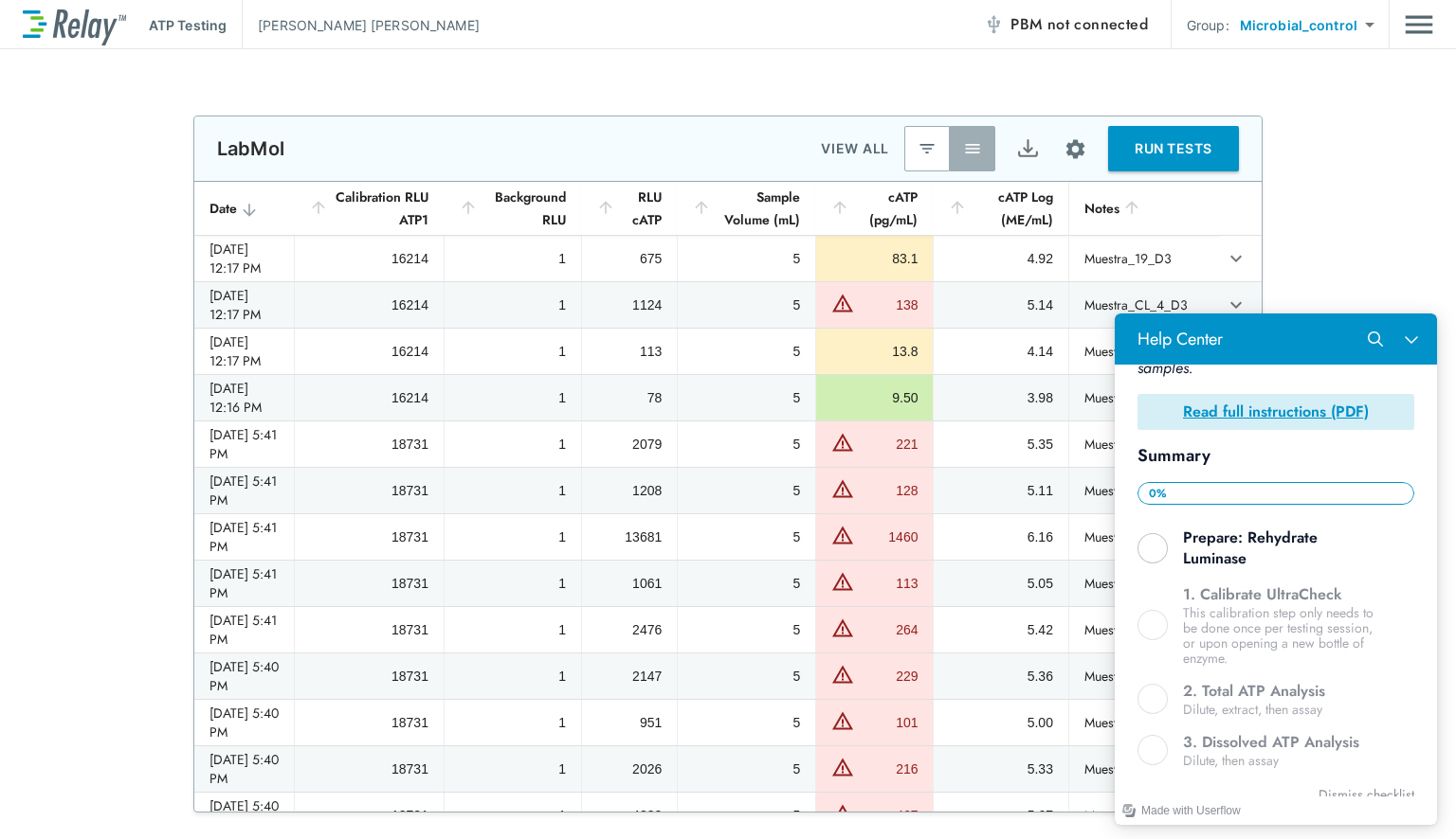
scroll to position [0, 0]
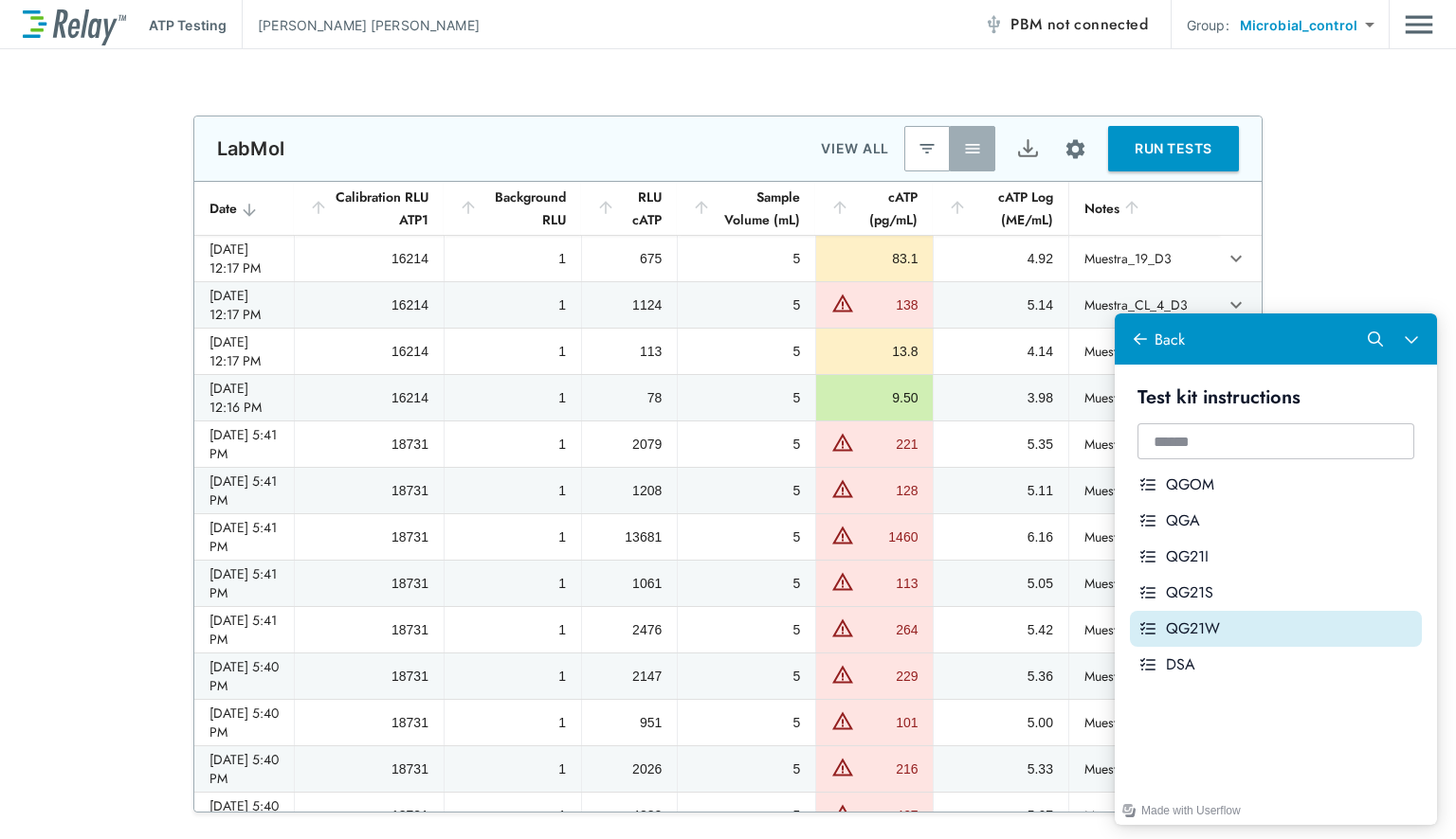
click at [1282, 633] on div "QG21W" at bounding box center [1290, 628] width 248 height 20
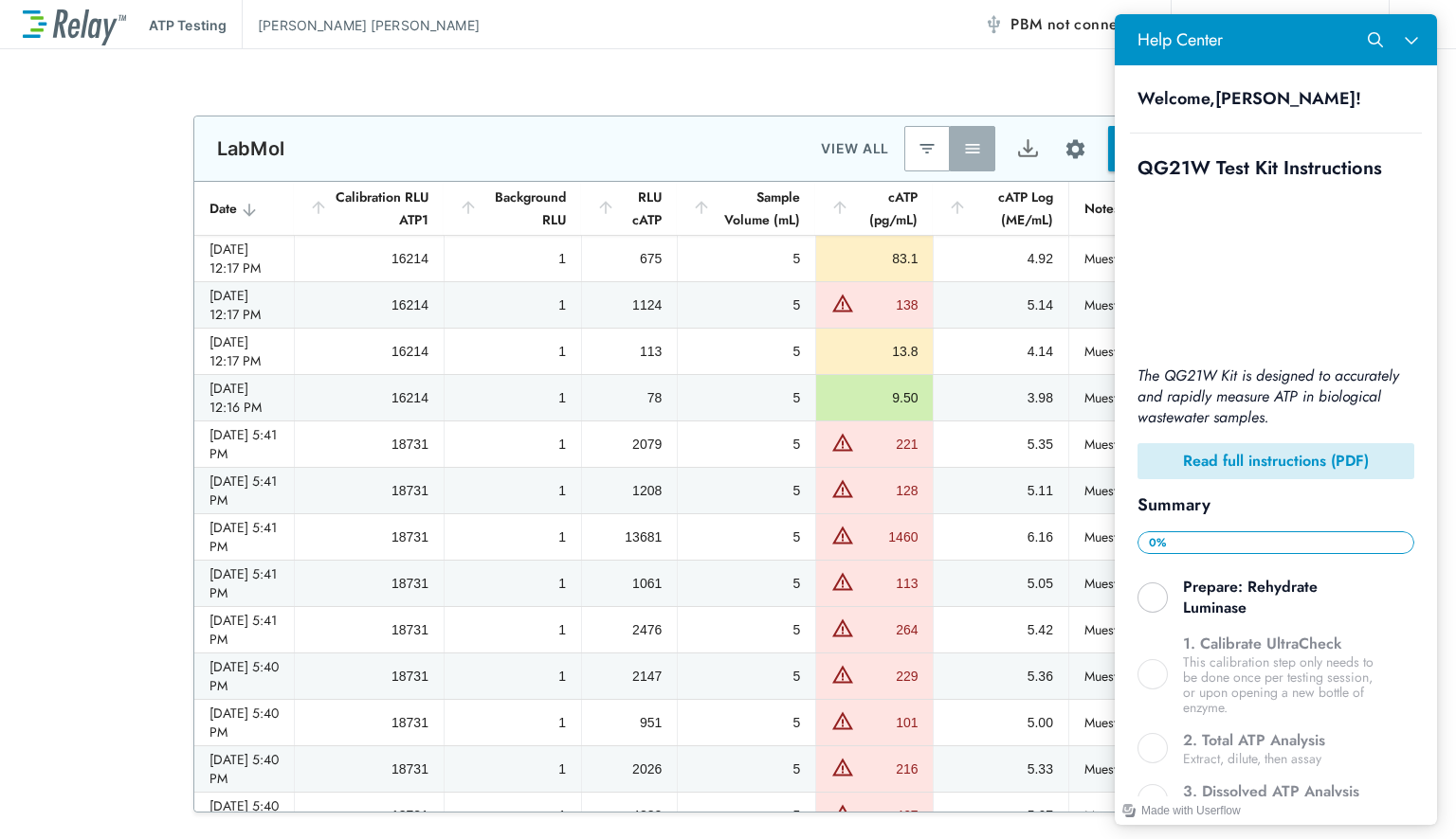
click at [1255, 450] on b "Read full instructions (PDF)" at bounding box center [1275, 461] width 186 height 21
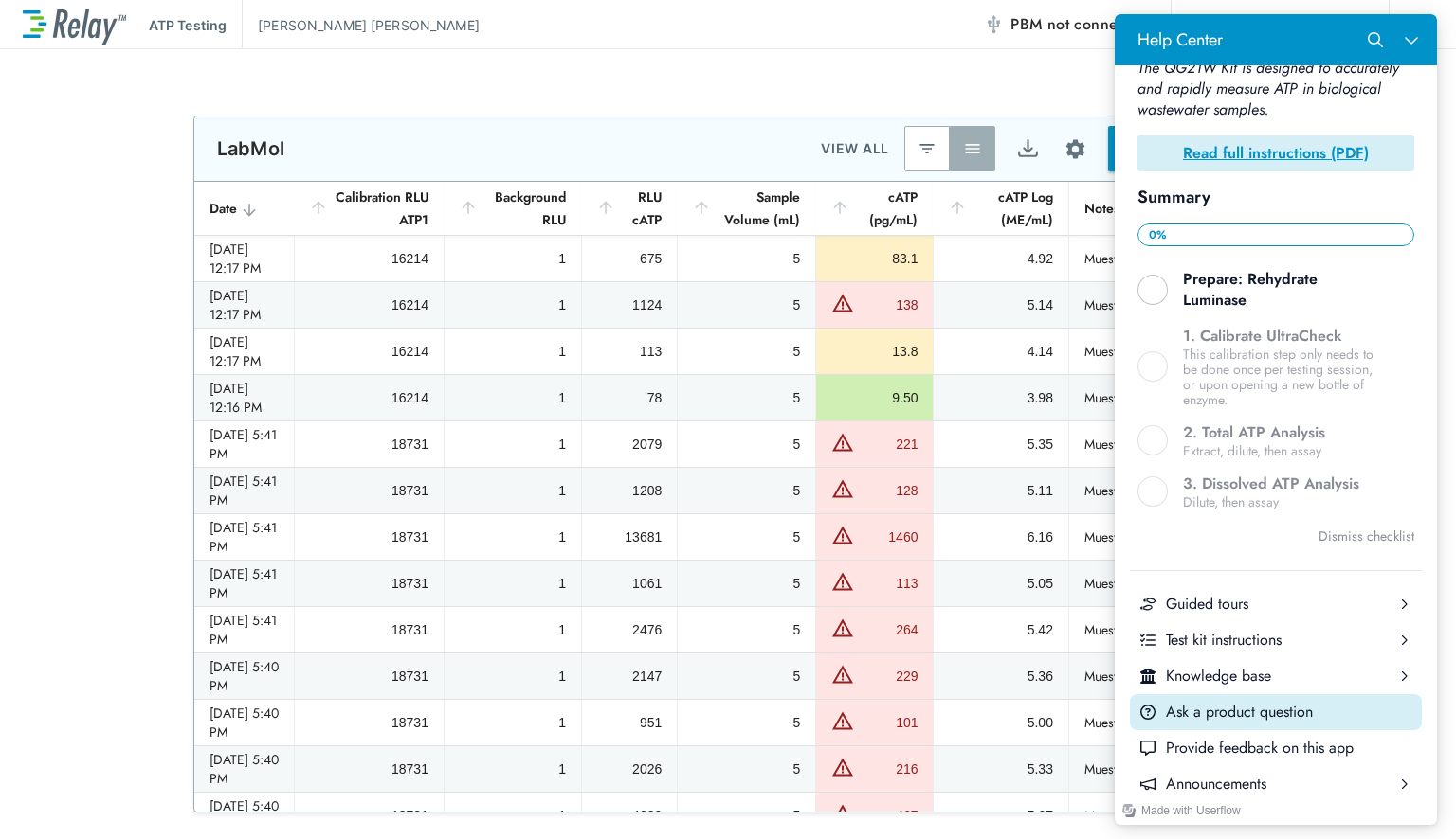
scroll to position [348, 0]
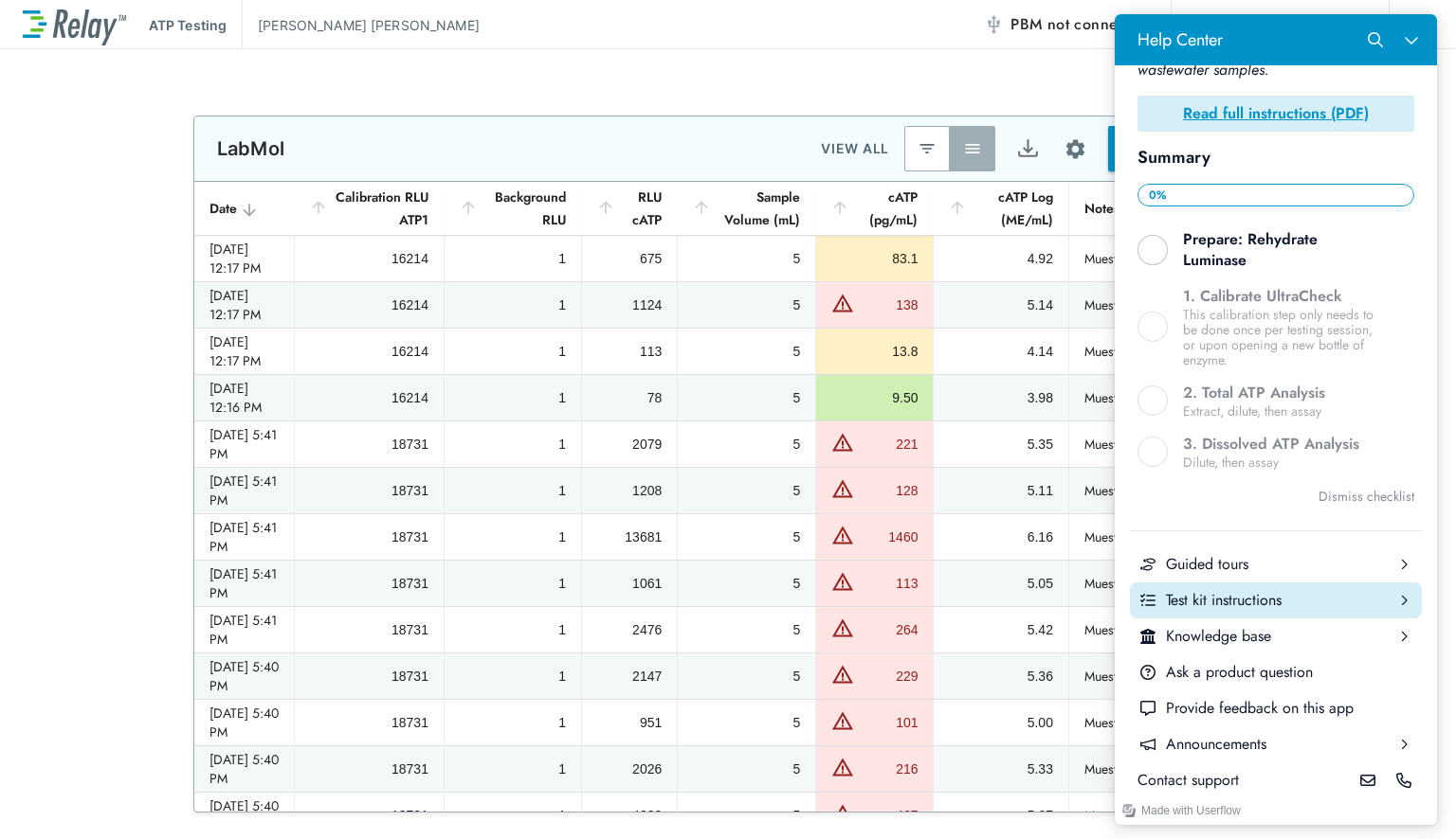
click at [1206, 590] on div "Test kit instructions" at bounding box center [1276, 600] width 220 height 20
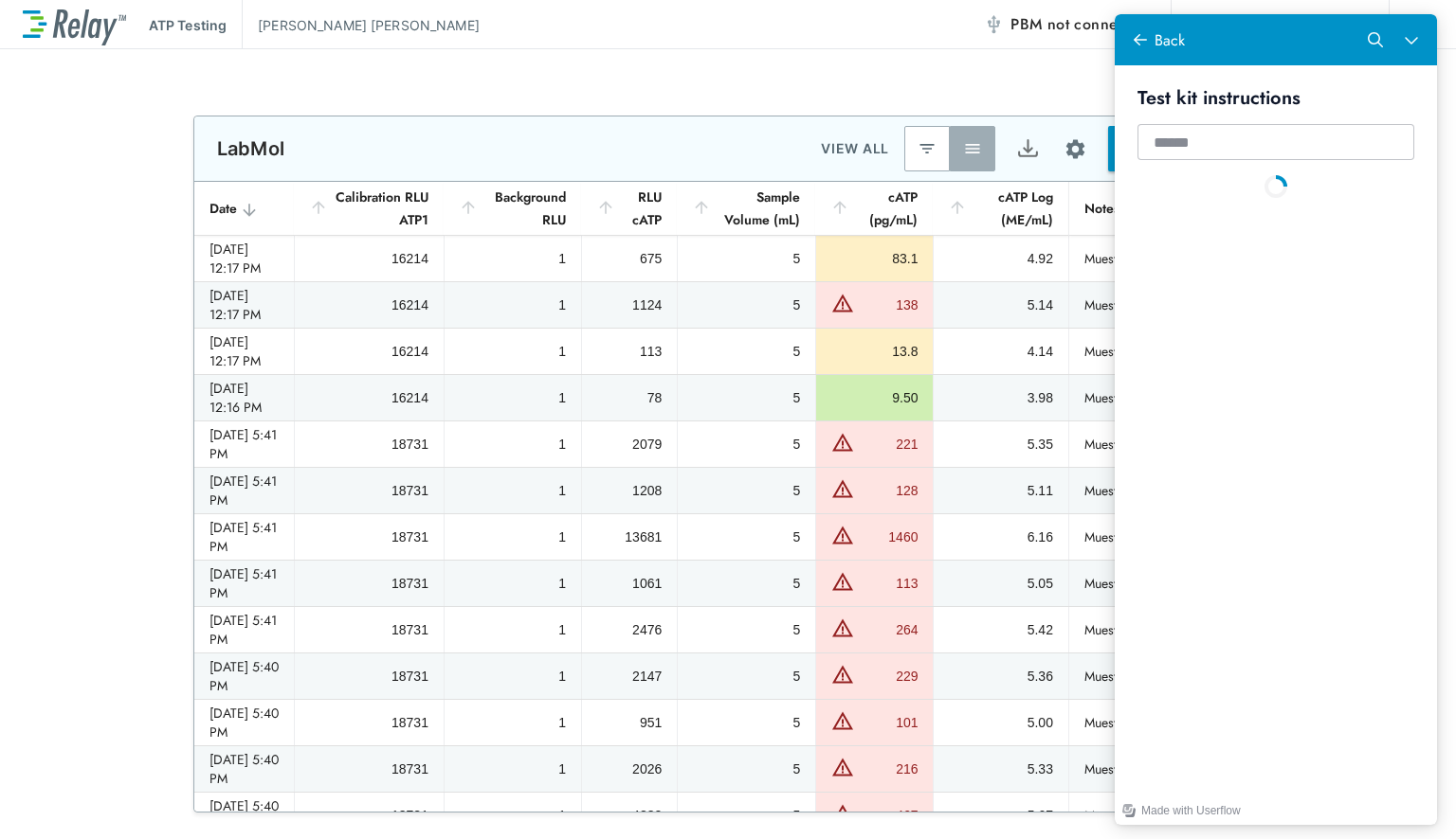
scroll to position [0, 0]
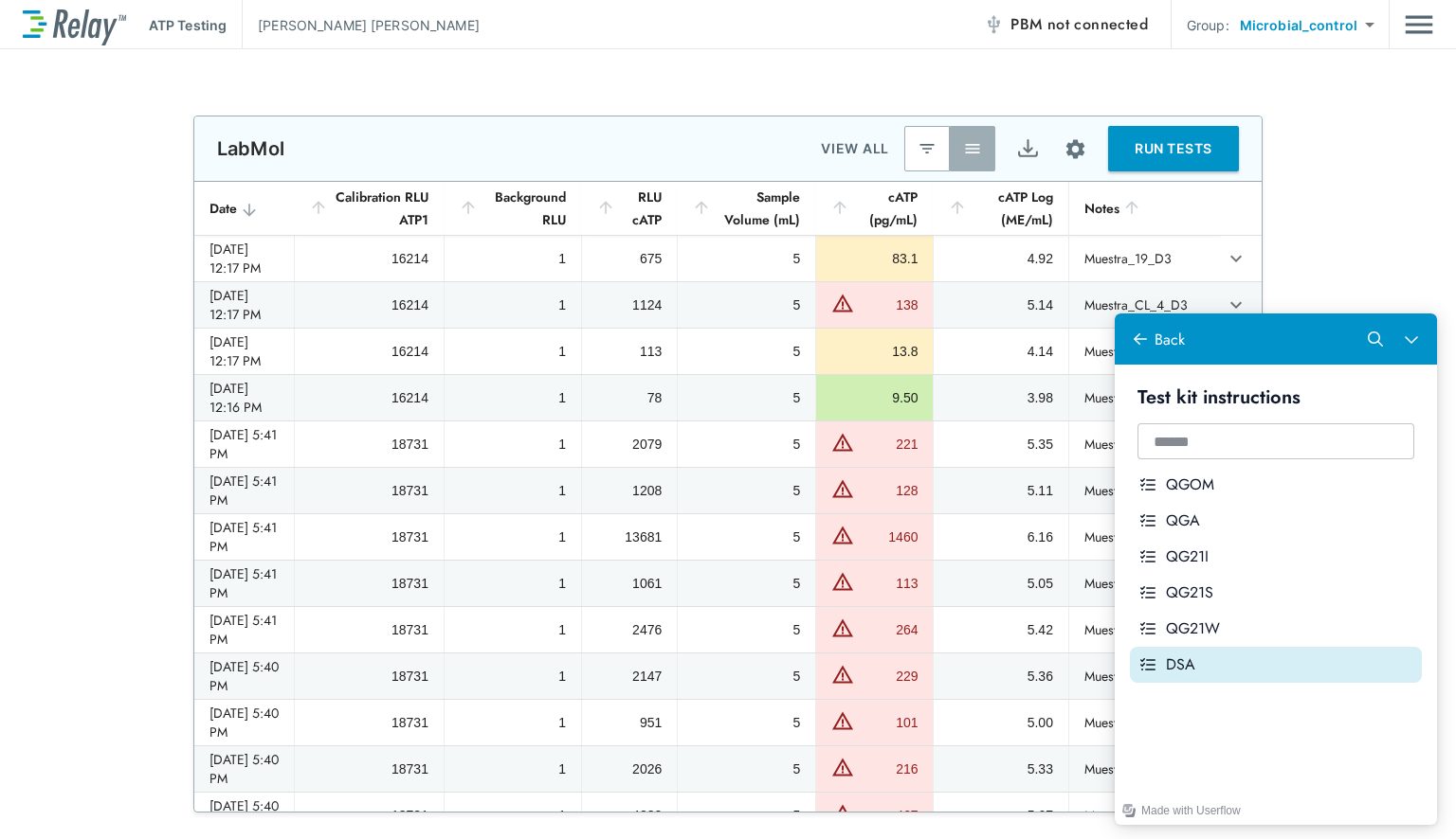
click at [1225, 662] on div "DSA" at bounding box center [1290, 664] width 248 height 20
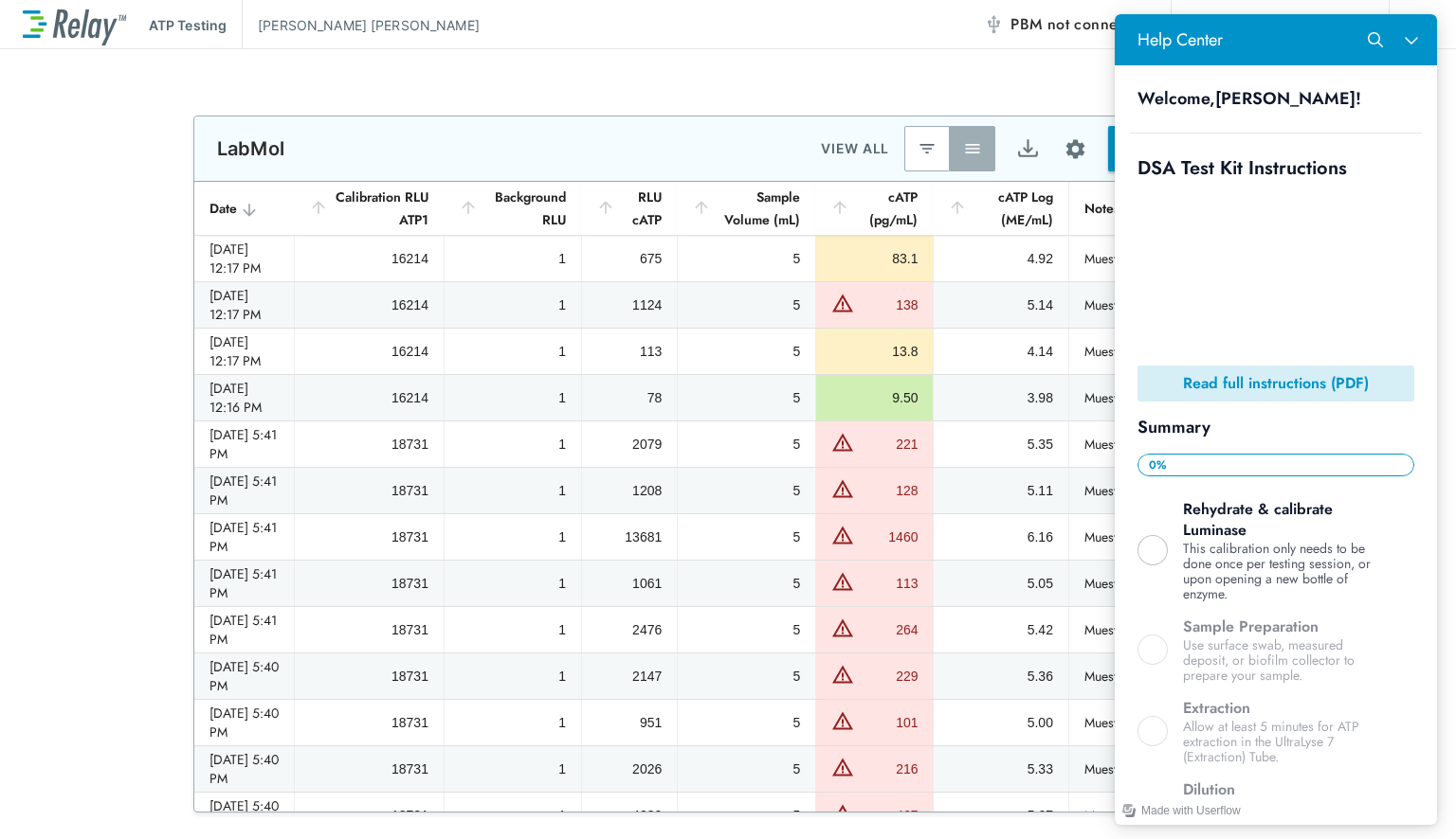
click at [1252, 381] on b "Read full instructions (PDF)" at bounding box center [1275, 383] width 186 height 21
click at [1411, 50] on button "Close Help Center" at bounding box center [1411, 39] width 36 height 36
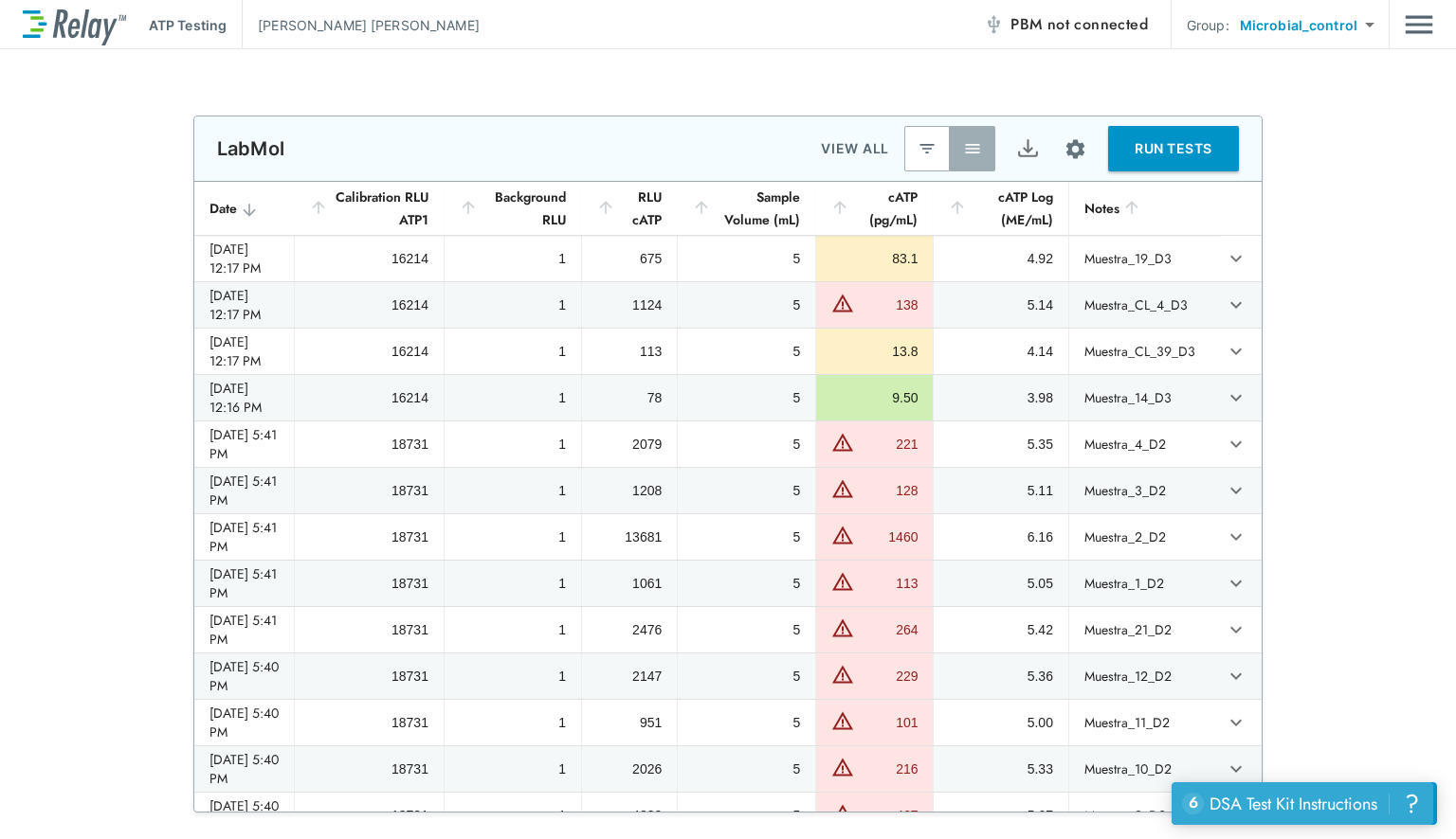
click at [1217, 803] on div "DSA Test Kit Instructions" at bounding box center [1294, 804] width 167 height 24
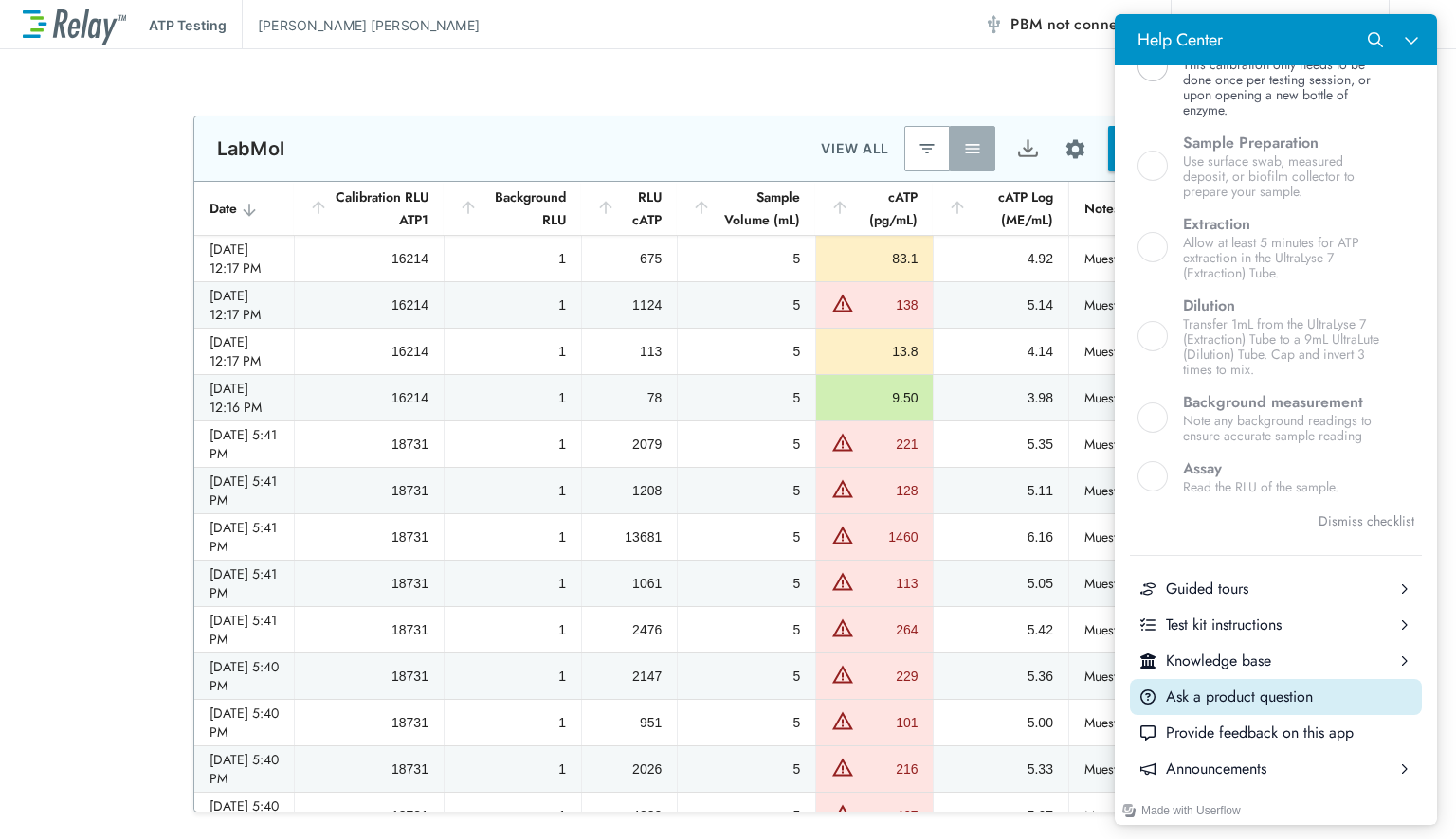
scroll to position [476, 0]
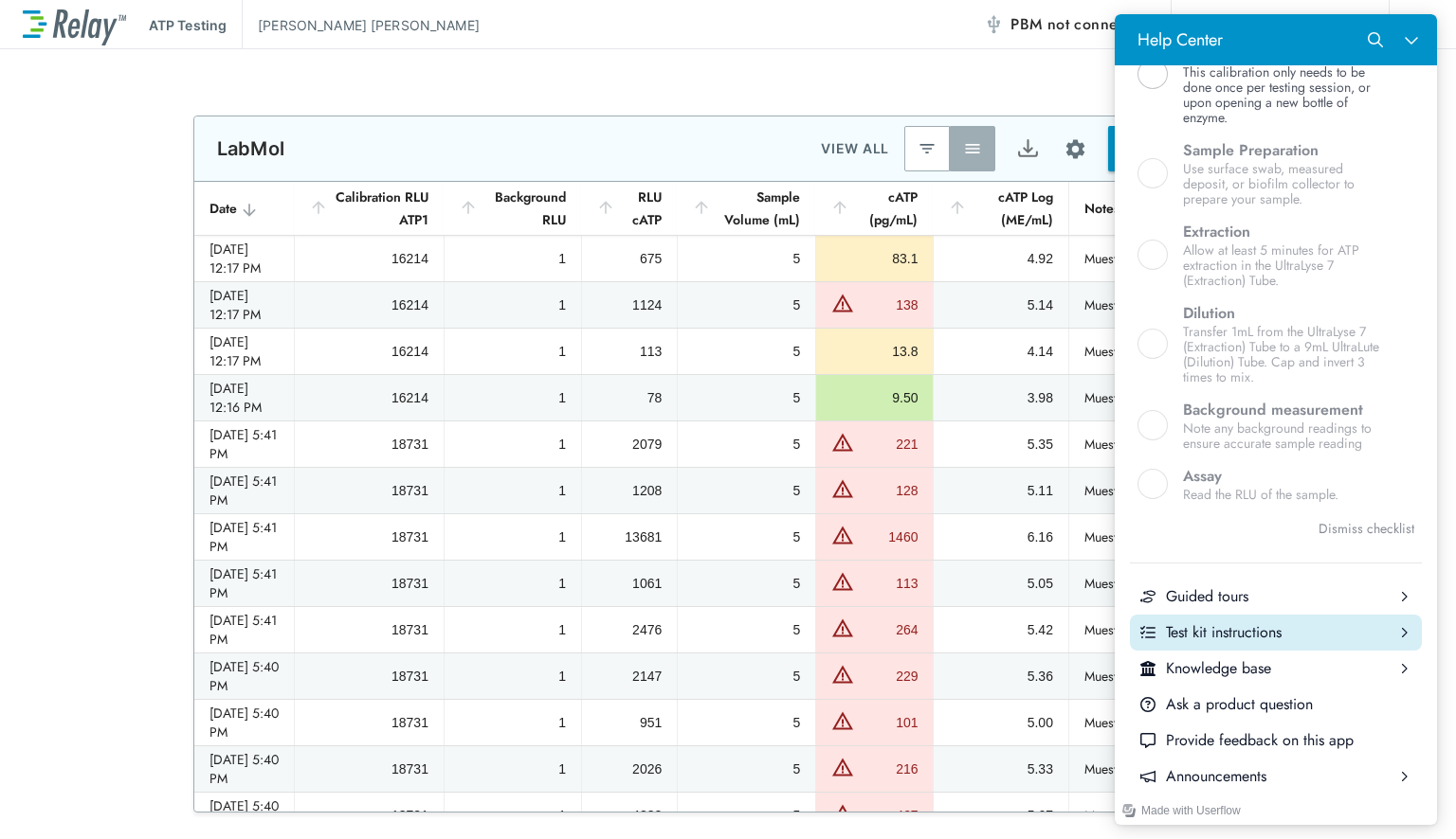
click at [1240, 642] on div "Test kit instructions" at bounding box center [1276, 632] width 220 height 20
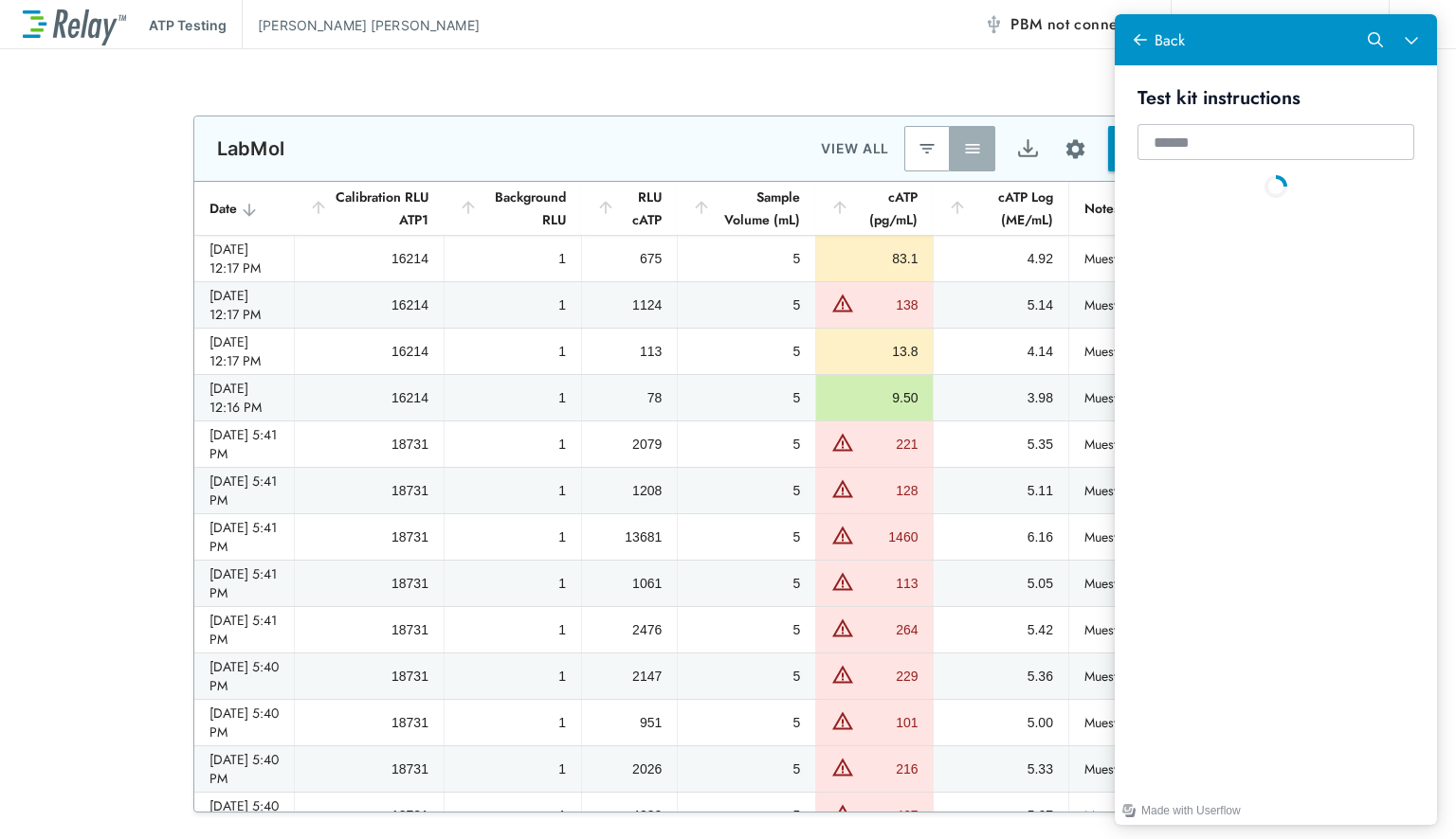
scroll to position [0, 0]
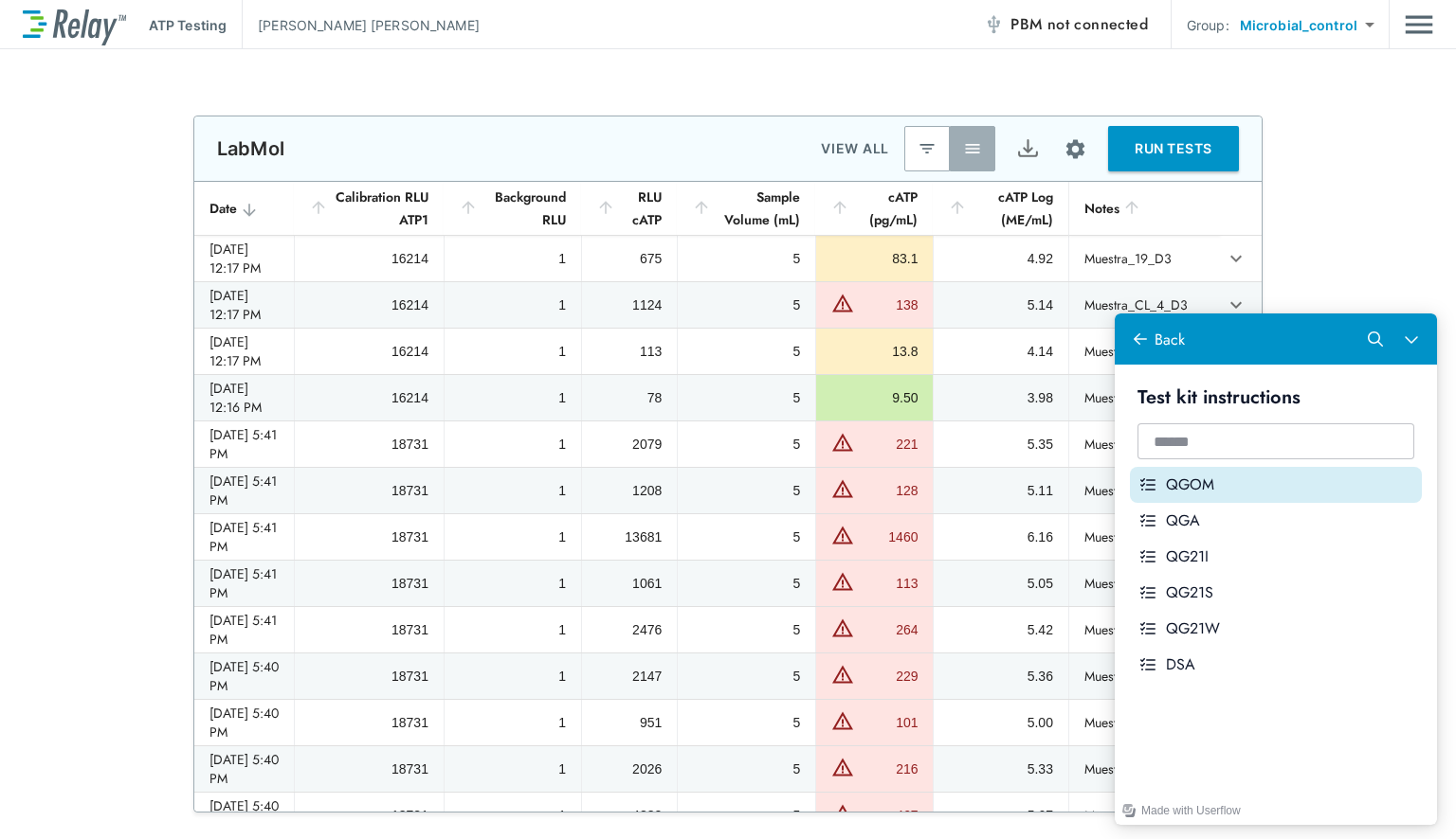
click at [1228, 485] on div "QGOM" at bounding box center [1290, 484] width 248 height 20
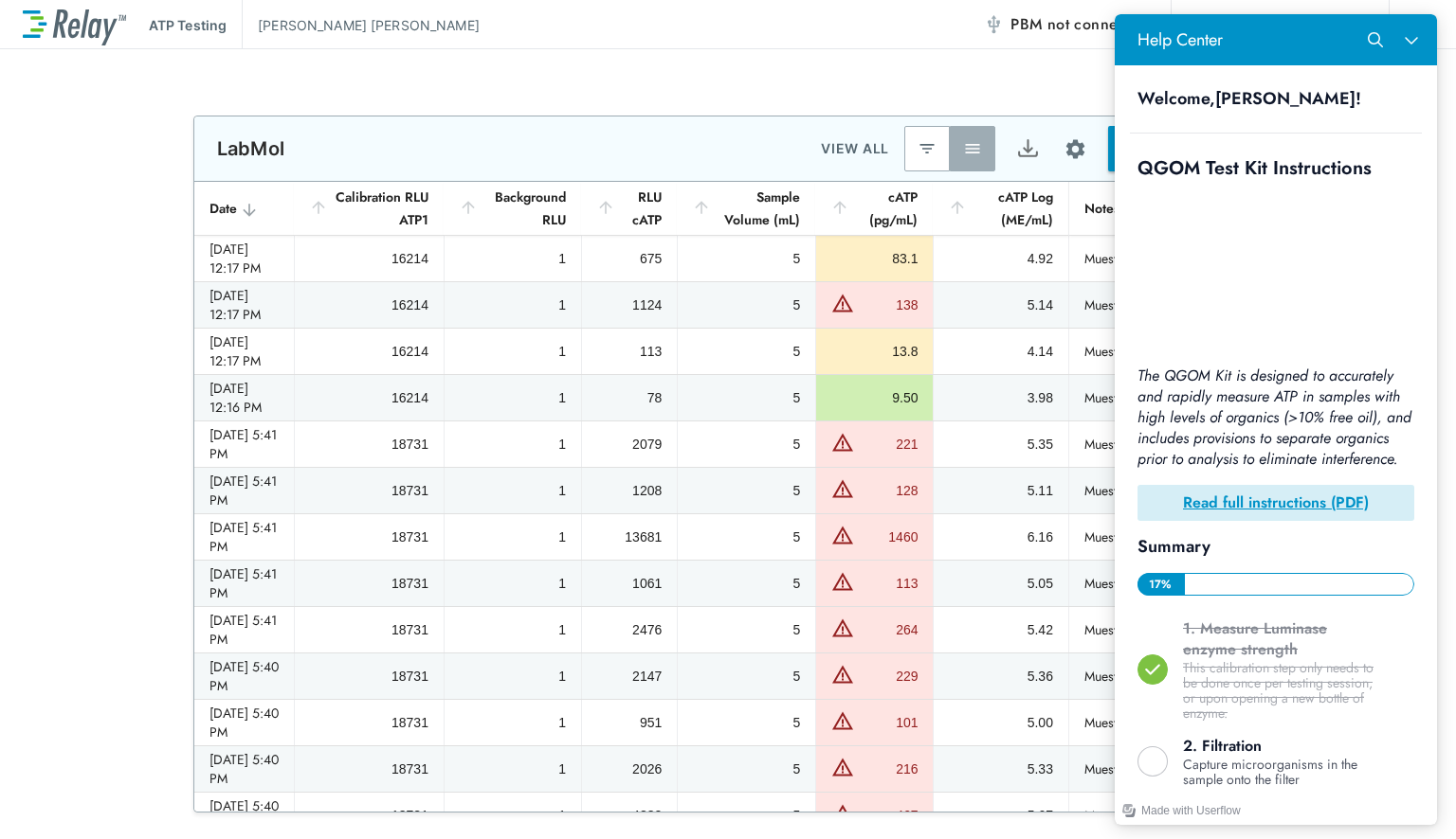
click at [1190, 163] on h1 "QGOM Test Kit Instructions" at bounding box center [1275, 168] width 277 height 23
copy h1 "QGOM"
